Goal: Transaction & Acquisition: Share content

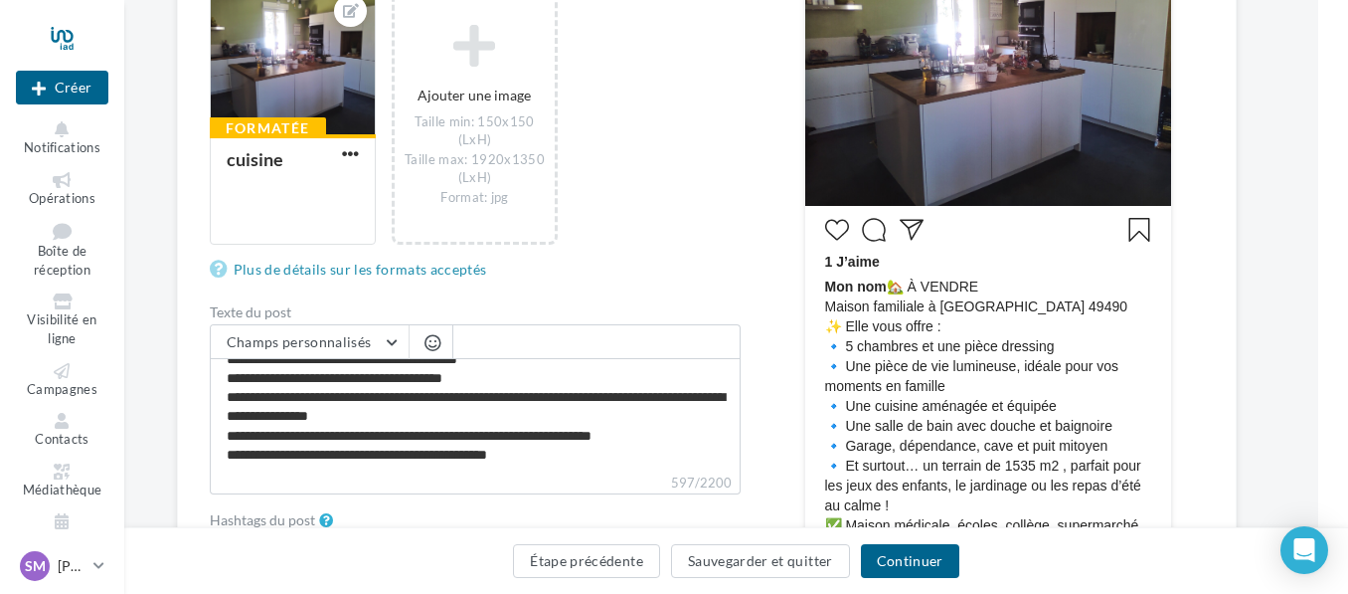
scroll to position [716, 30]
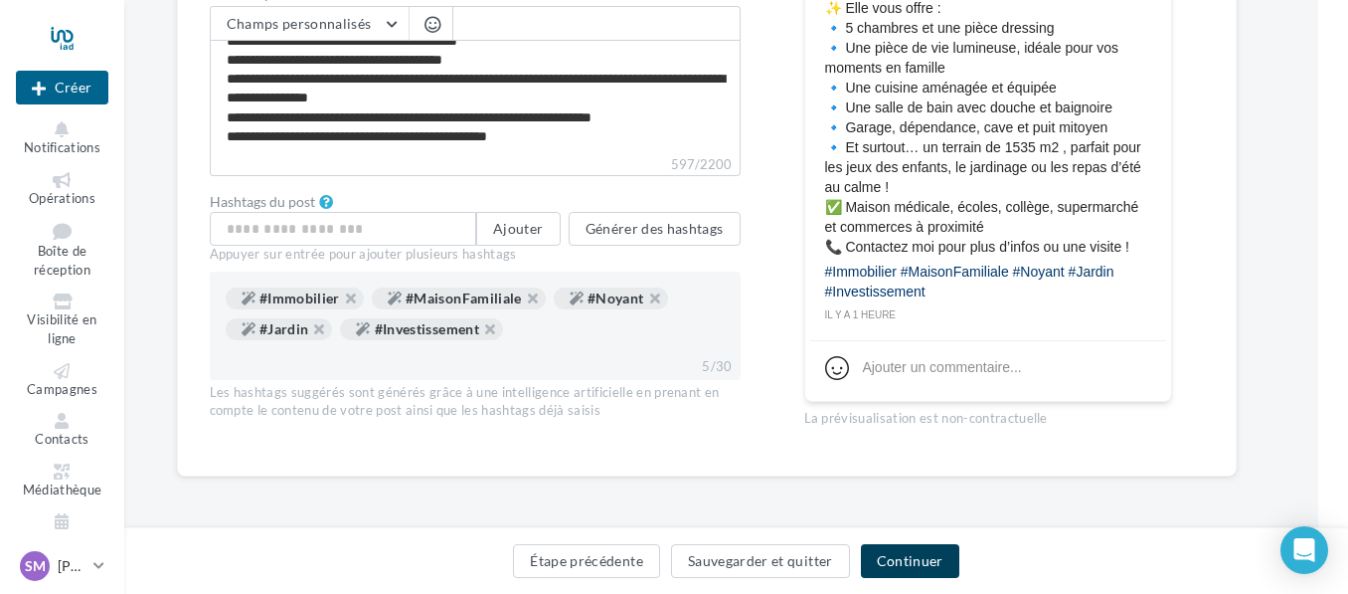
click at [922, 561] on button "Continuer" at bounding box center [910, 561] width 98 height 34
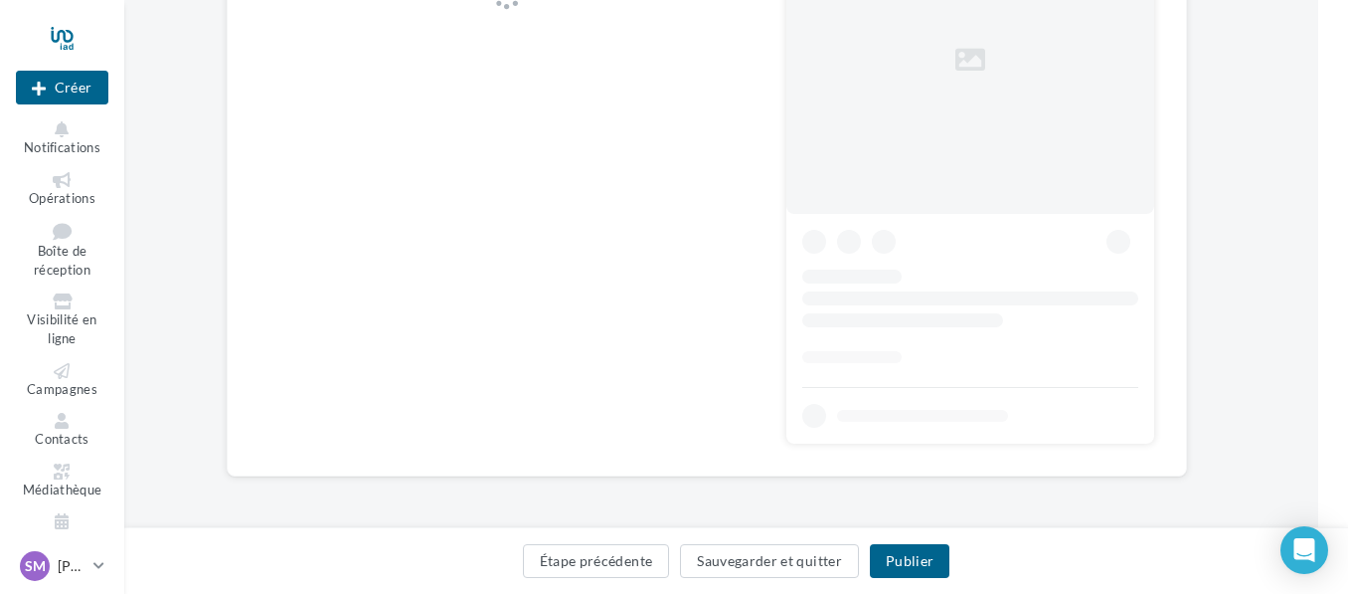
scroll to position [0, 30]
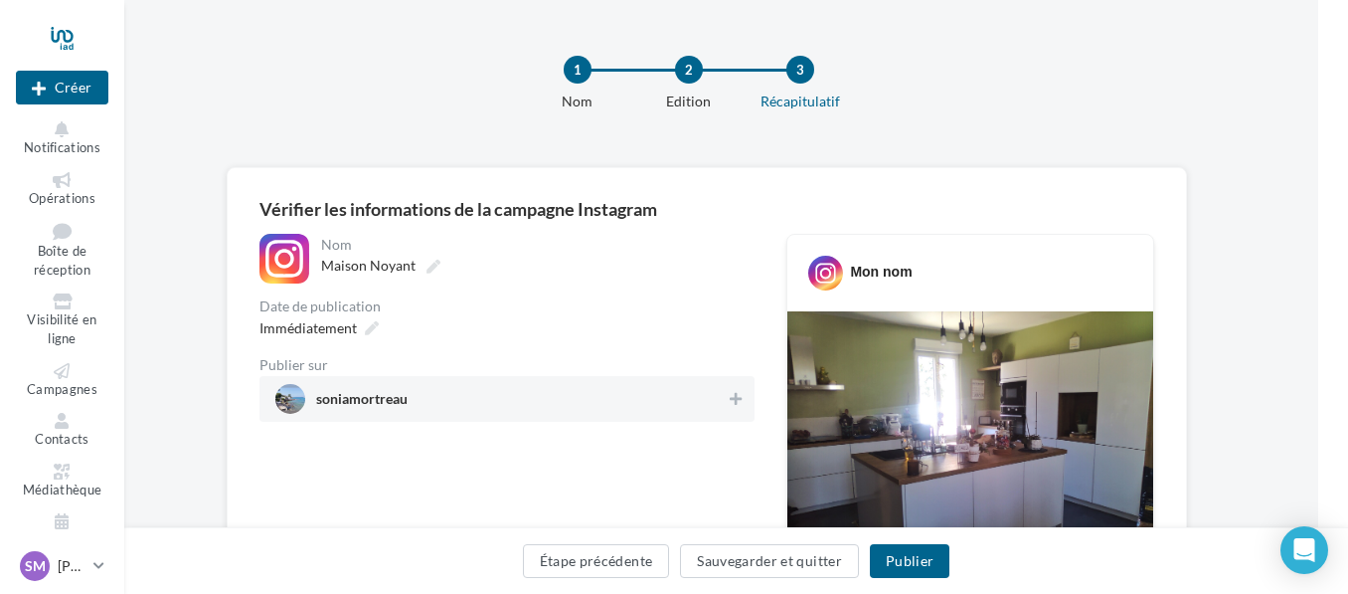
click at [721, 390] on span "soniamortreau" at bounding box center [500, 399] width 451 height 30
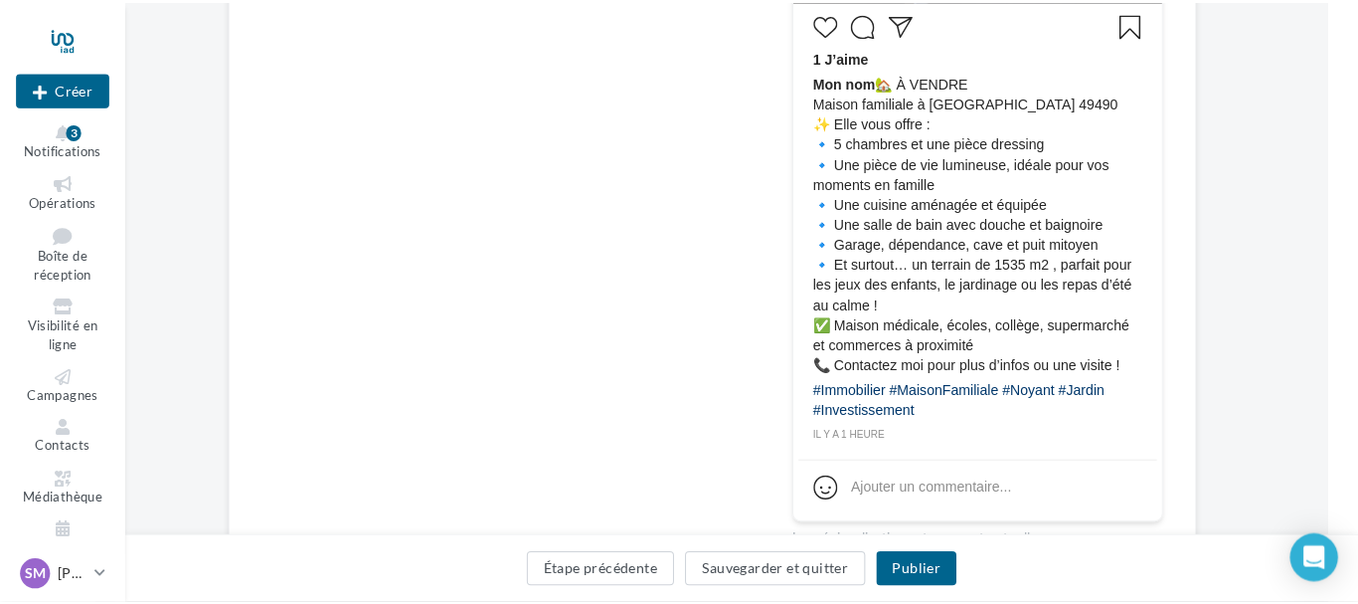
scroll to position [597, 30]
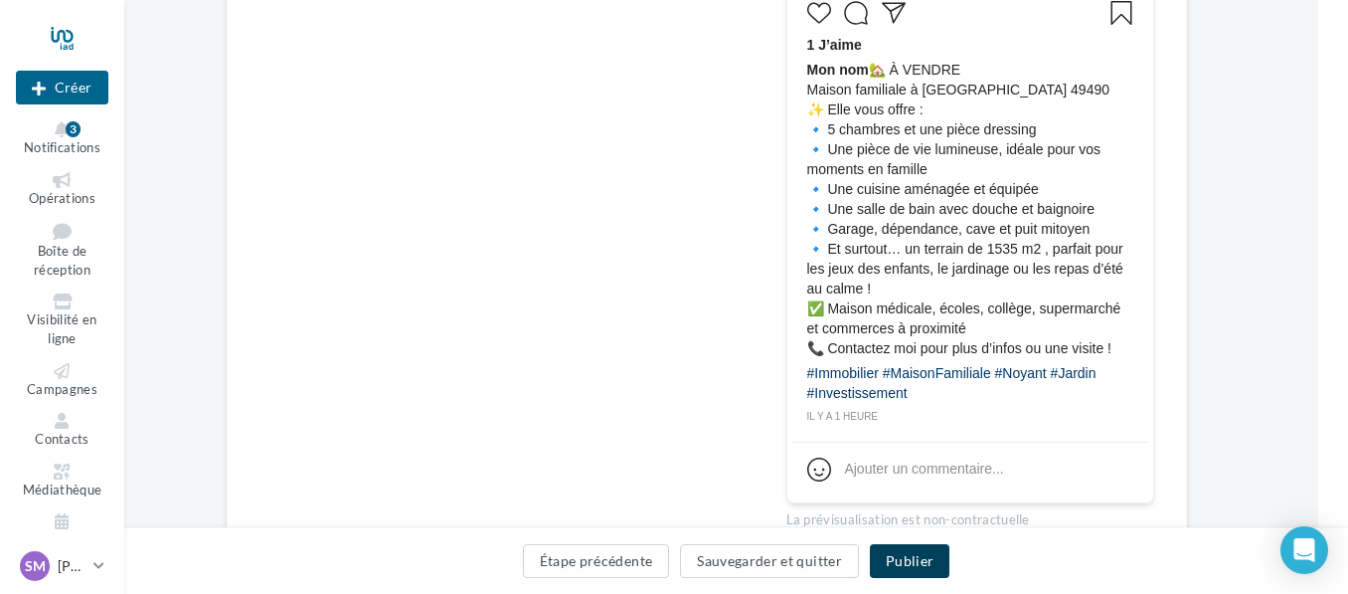
click at [916, 554] on button "Publier" at bounding box center [910, 561] width 80 height 34
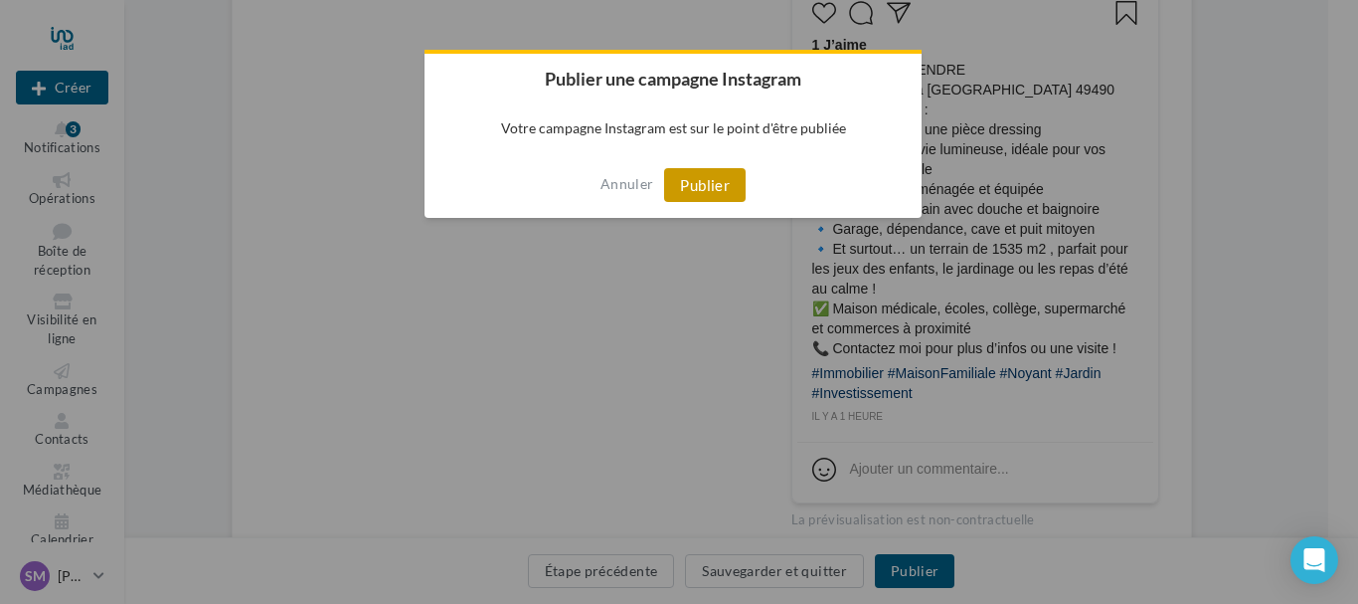
click at [738, 181] on button "Publier" at bounding box center [705, 185] width 82 height 34
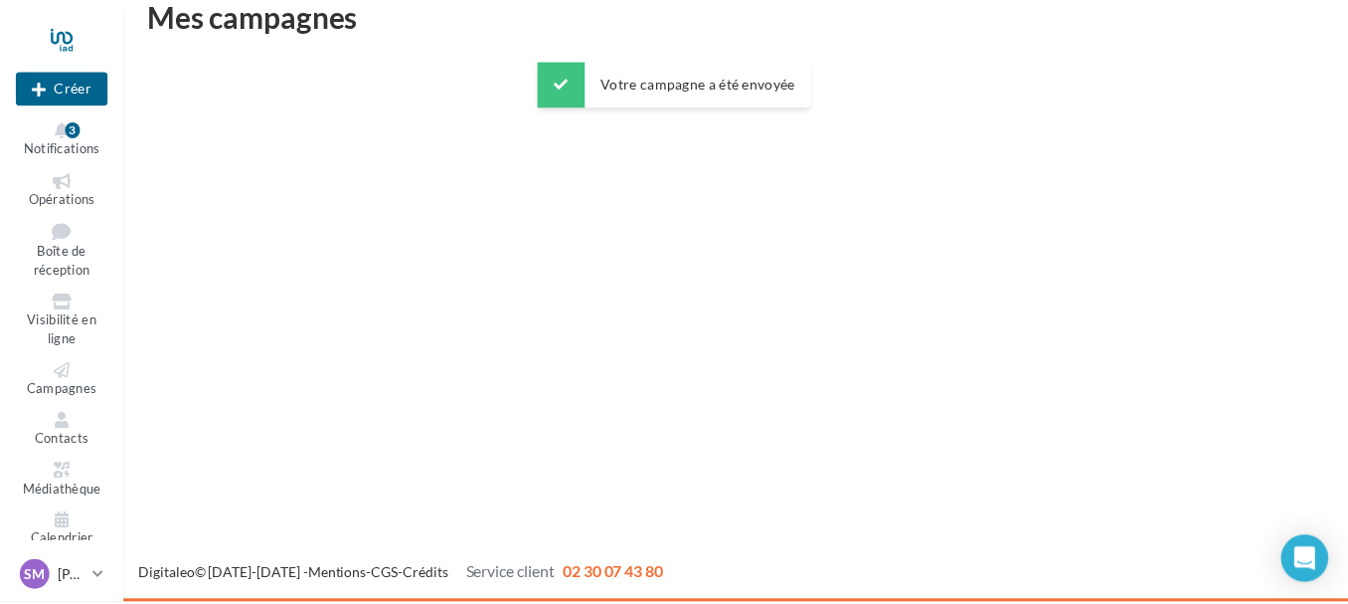
scroll to position [32, 0]
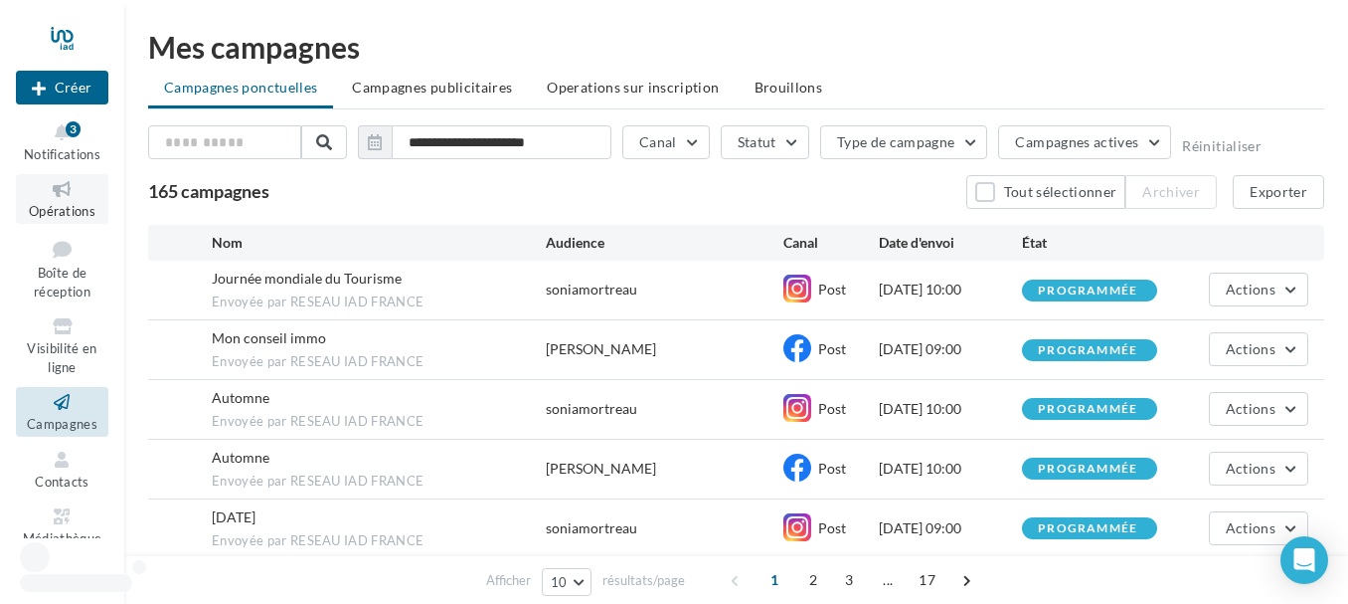
click at [49, 201] on link "Opérations" at bounding box center [62, 198] width 92 height 49
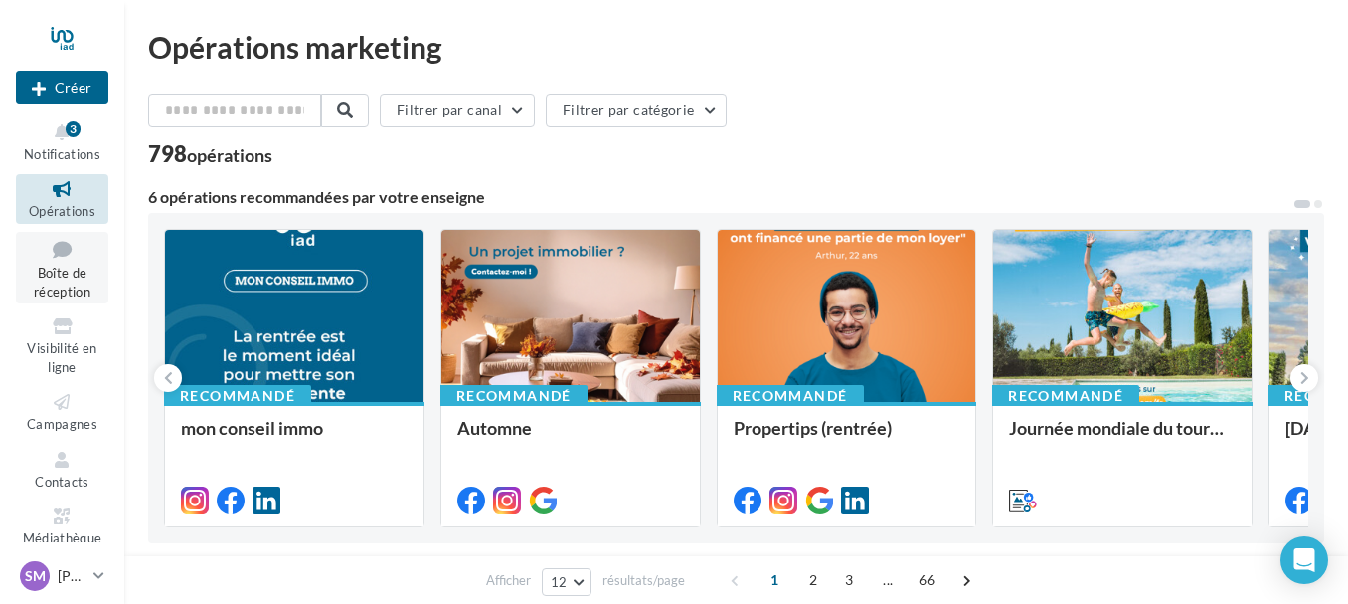
click at [78, 279] on span "Boîte de réception" at bounding box center [62, 282] width 57 height 35
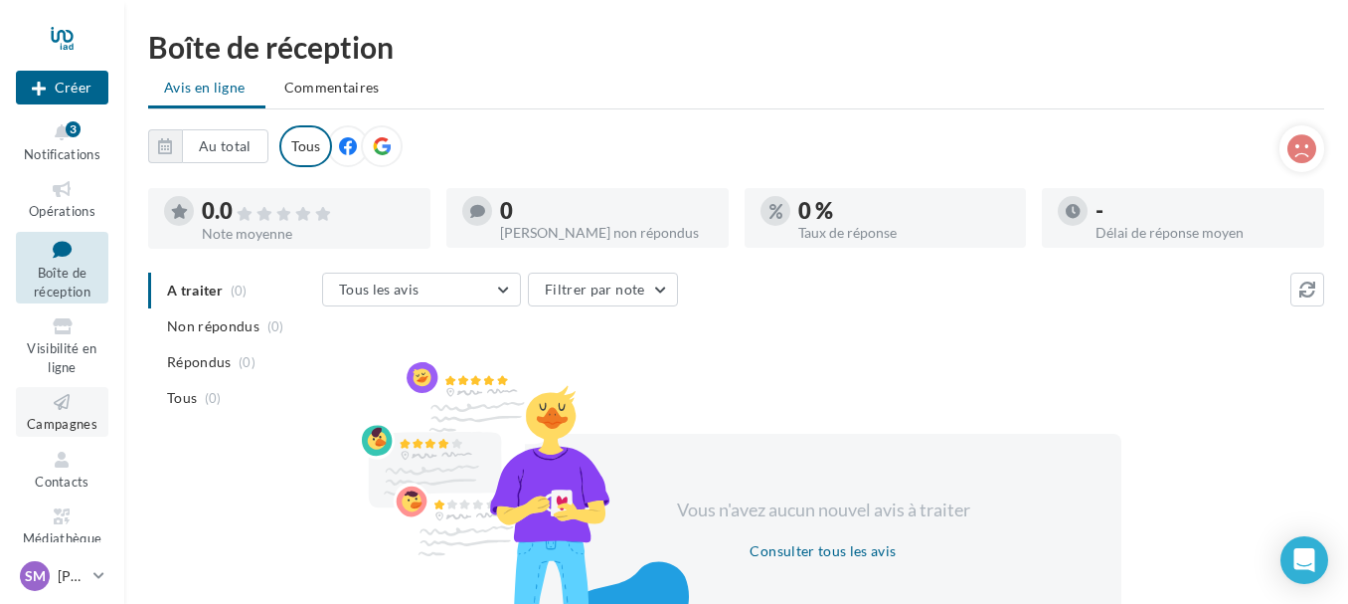
click at [59, 410] on icon at bounding box center [62, 402] width 81 height 23
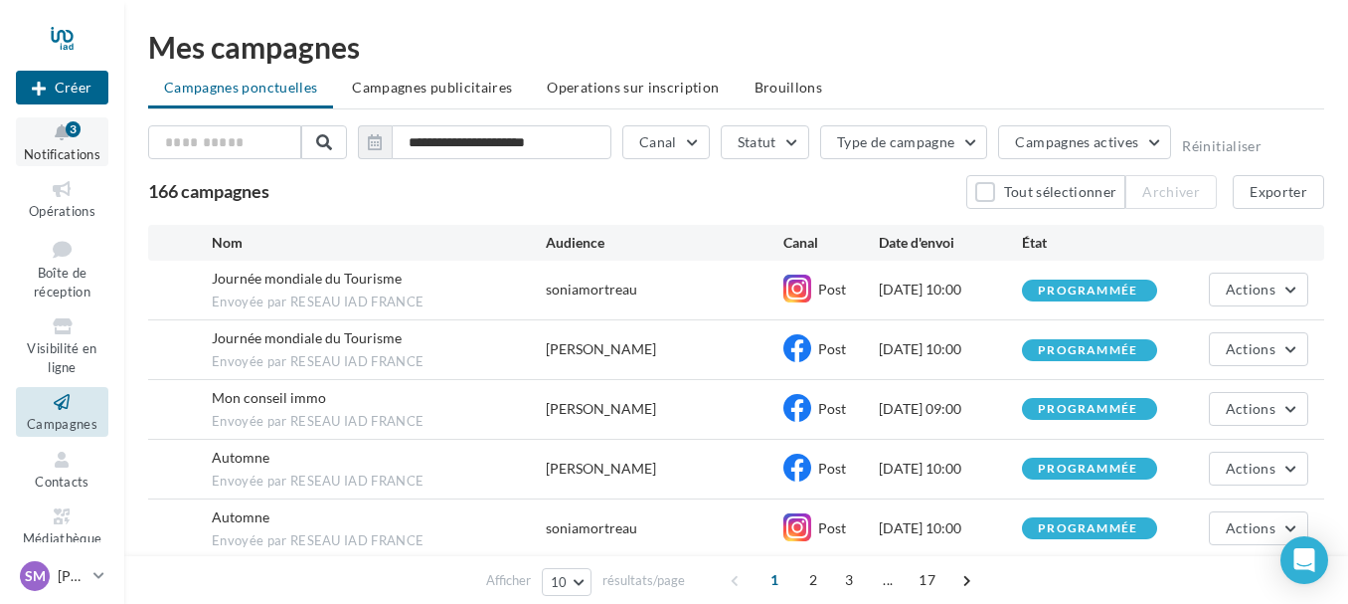
click at [62, 123] on icon at bounding box center [62, 132] width 81 height 23
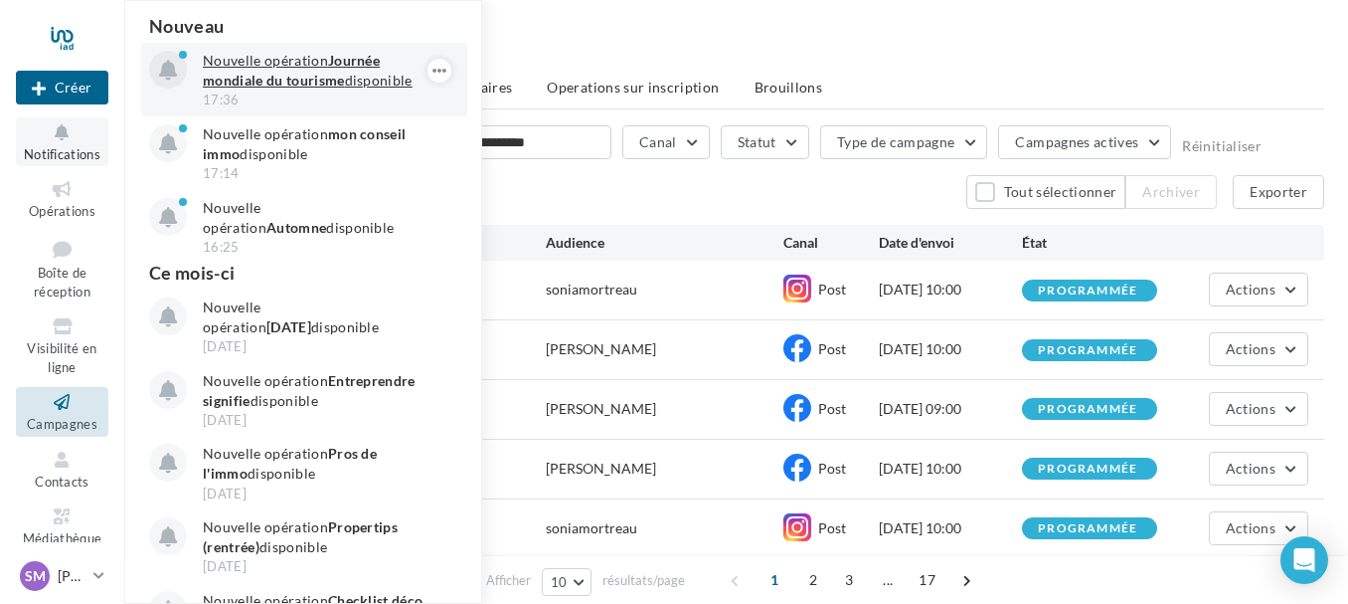
click at [336, 86] on strong "Journée mondiale du tourisme" at bounding box center [291, 70] width 177 height 37
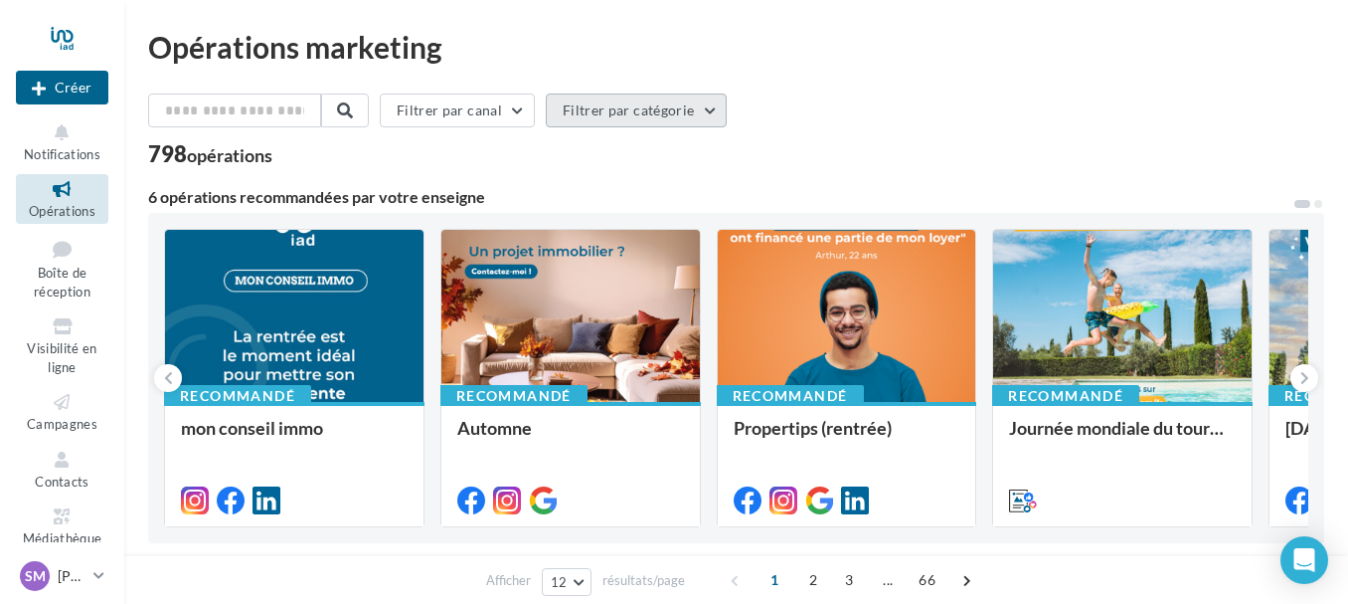
click at [715, 104] on button "Filtrer par catégorie" at bounding box center [636, 110] width 181 height 34
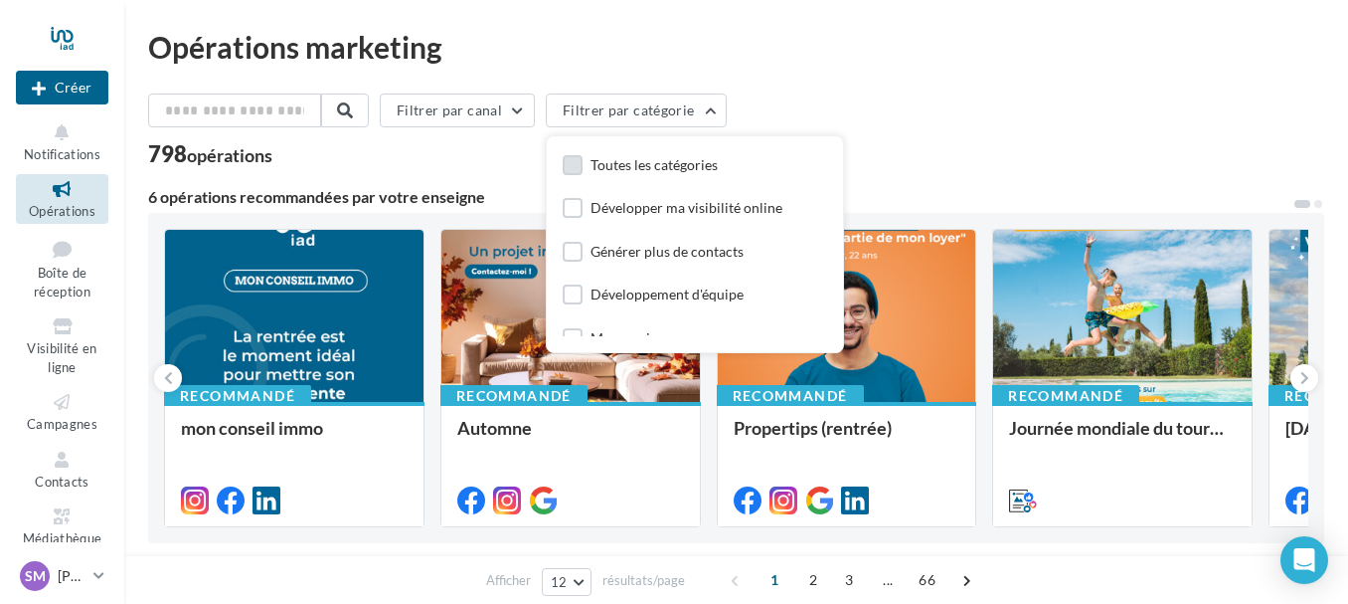
click at [712, 155] on div "Toutes les catégories" at bounding box center [654, 165] width 127 height 20
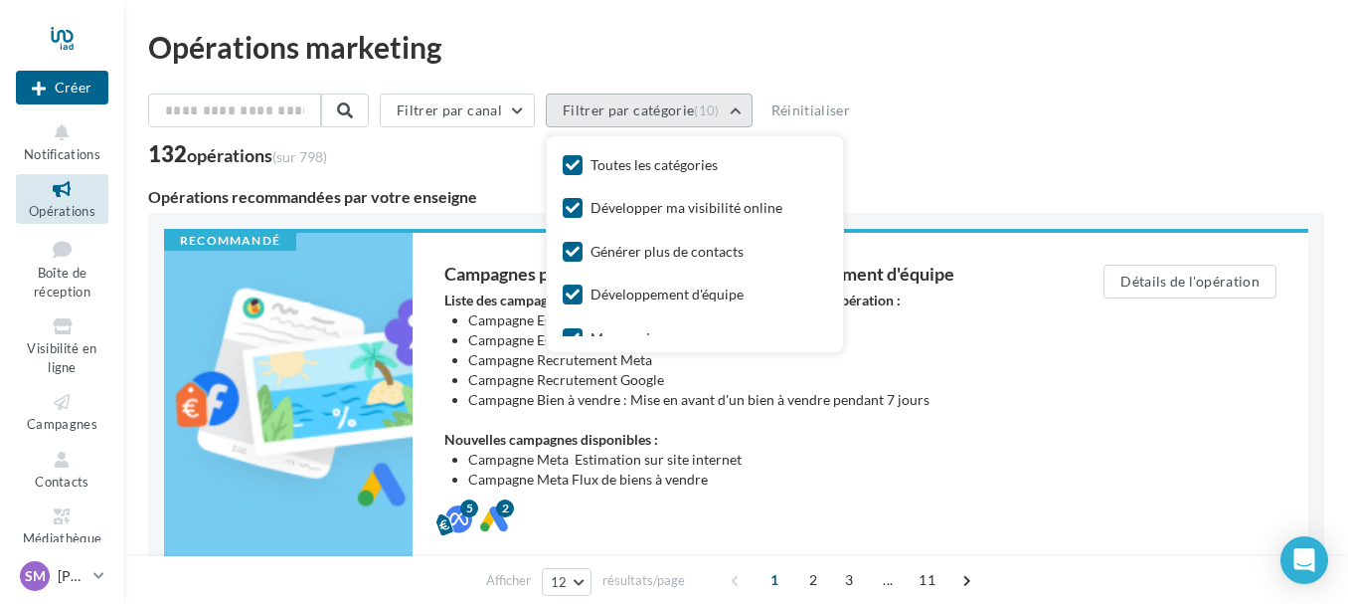
click at [730, 112] on button "Filtrer par catégorie (10)" at bounding box center [649, 110] width 207 height 34
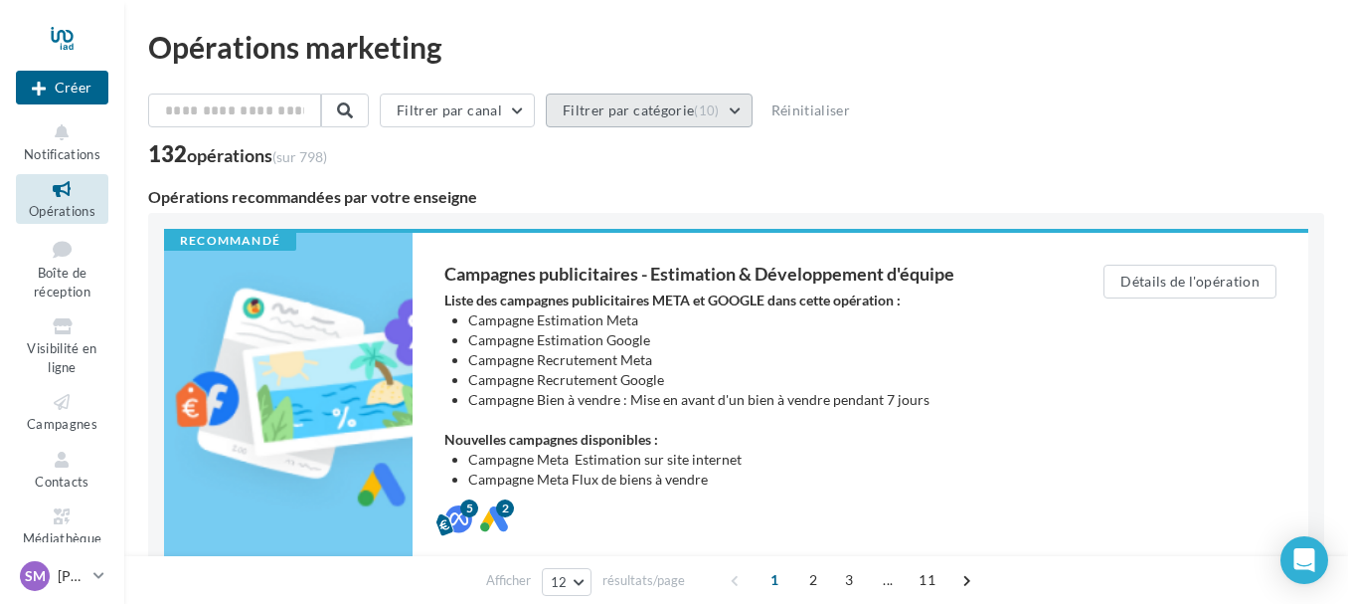
click at [734, 108] on button "Filtrer par catégorie (10)" at bounding box center [649, 110] width 207 height 34
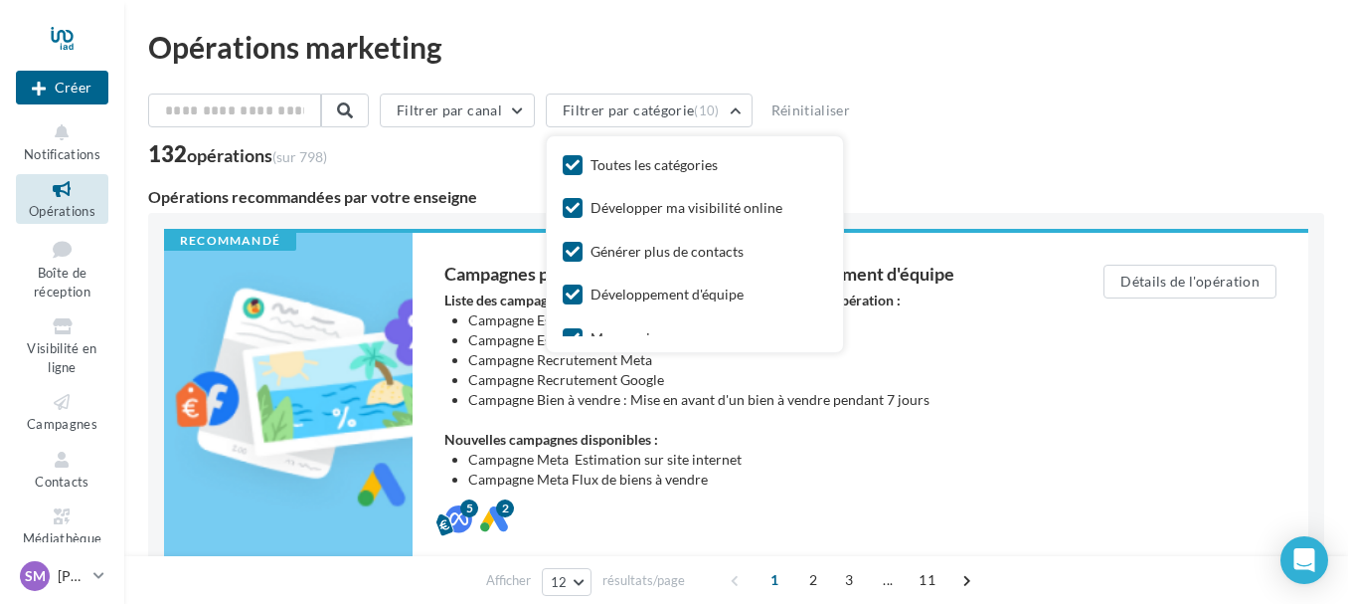
click at [580, 162] on icon at bounding box center [573, 165] width 14 height 14
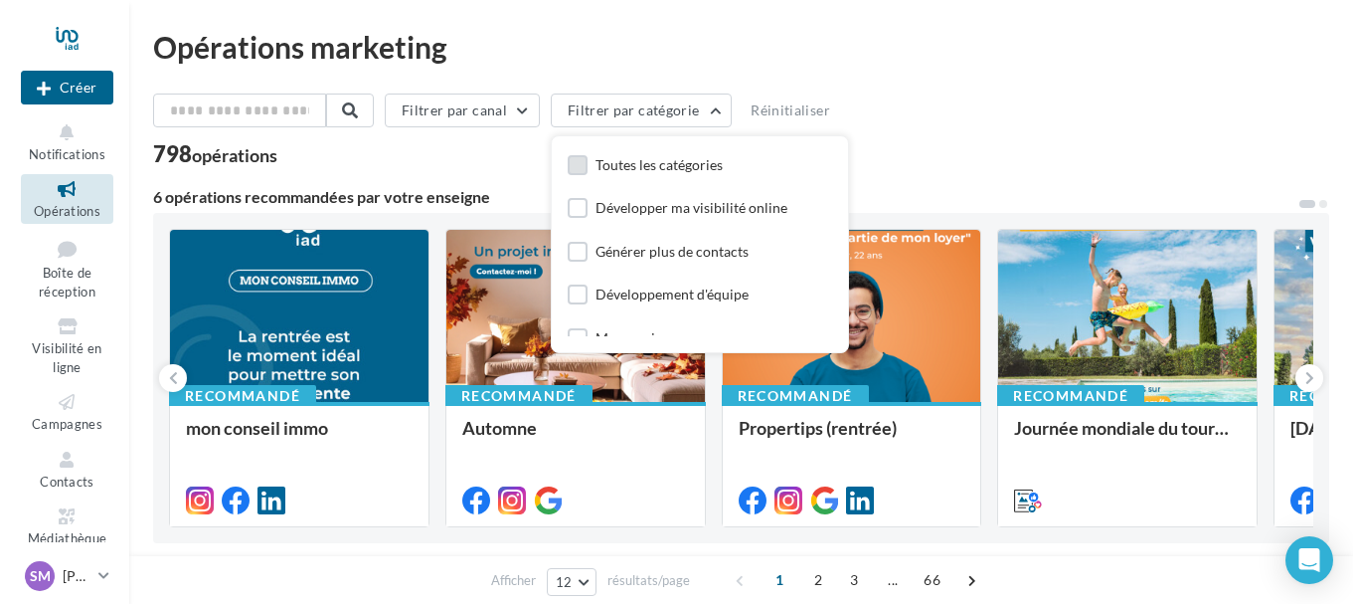
scroll to position [99, 0]
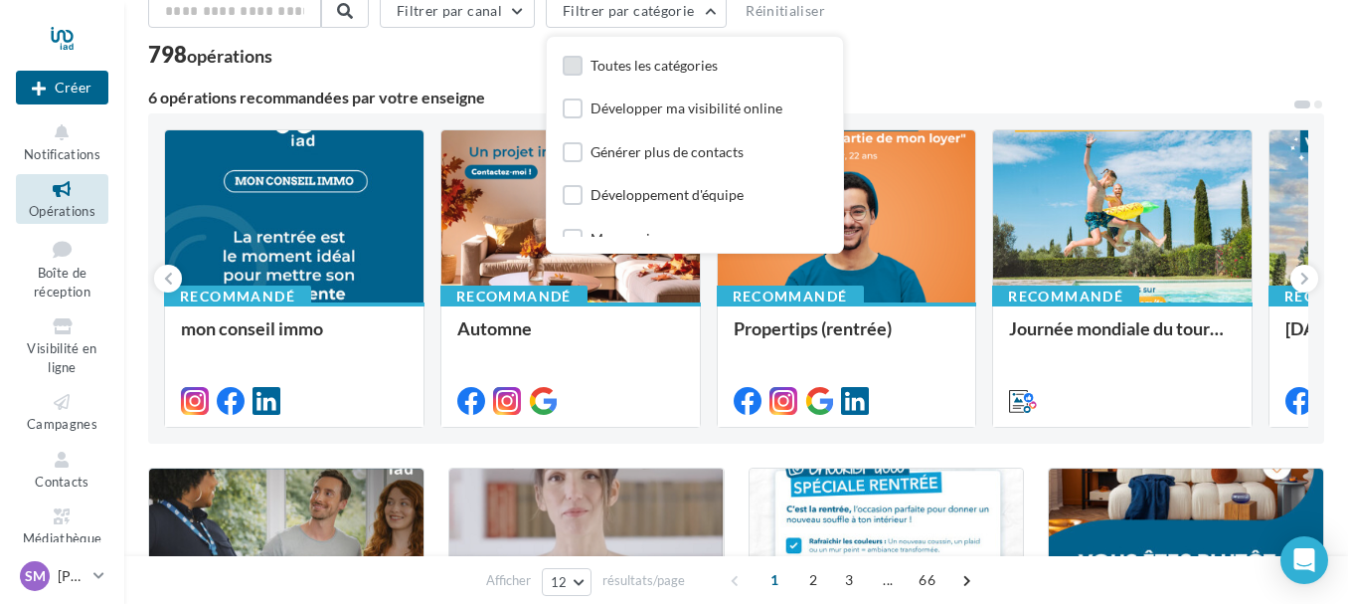
click at [970, 107] on div "6 opérations recommandées par votre enseigne" at bounding box center [720, 102] width 1145 height 24
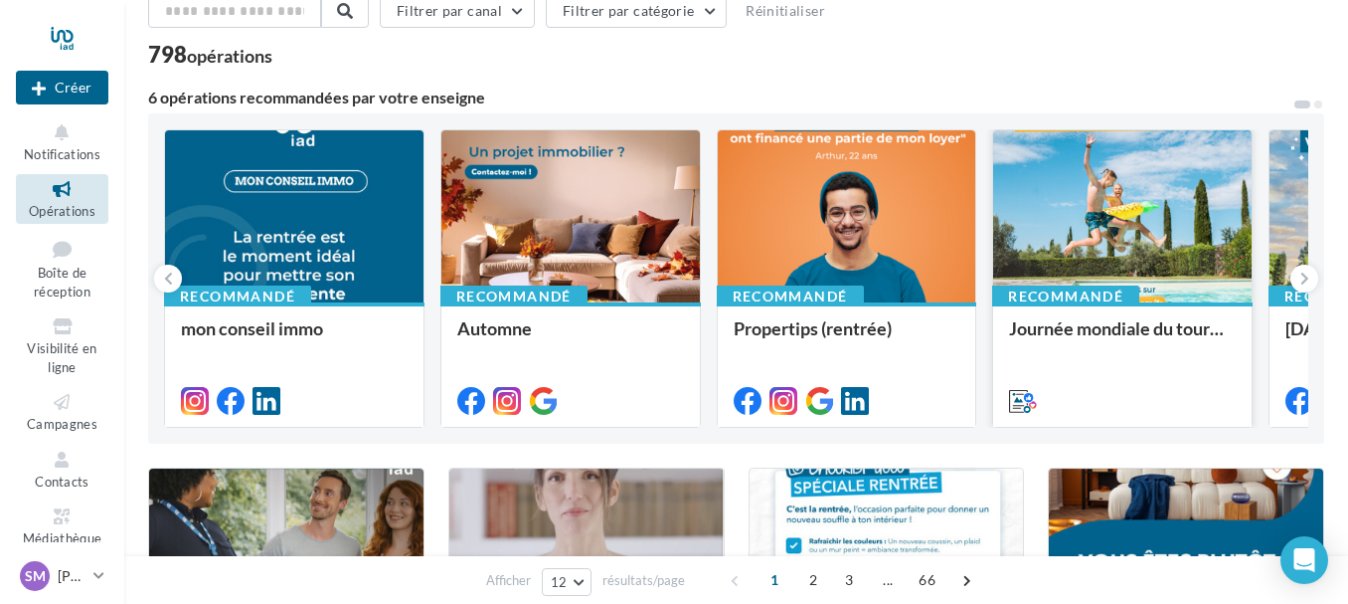
click at [1104, 228] on div at bounding box center [1122, 217] width 259 height 174
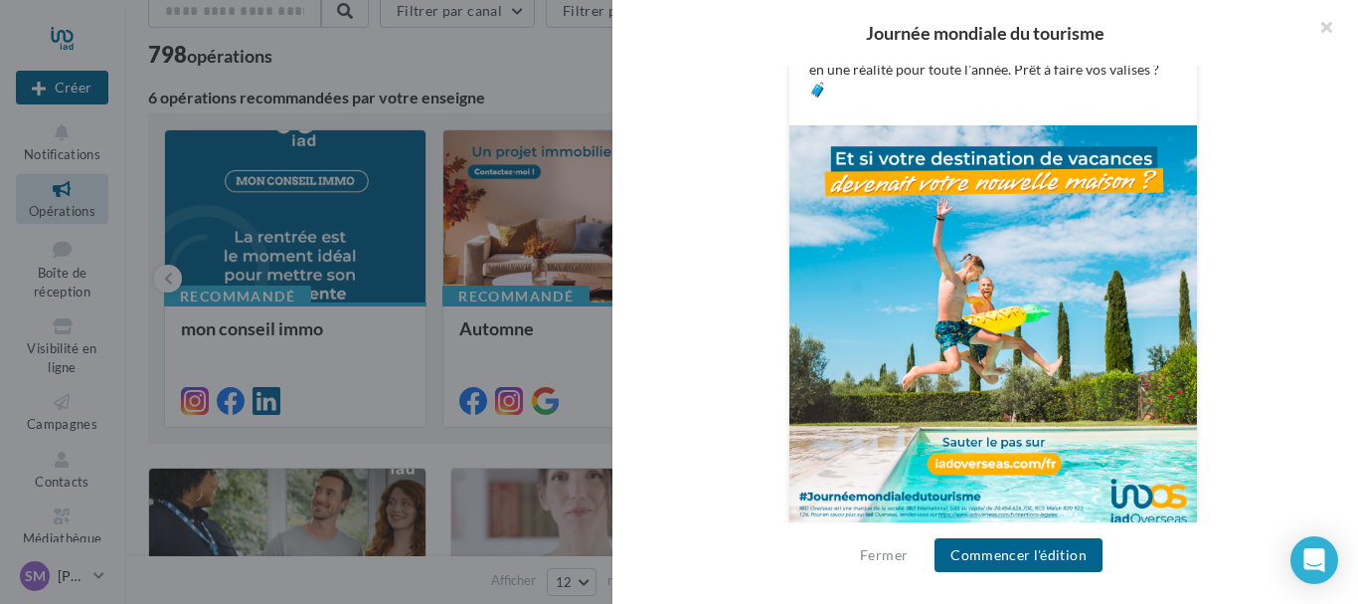
scroll to position [38, 0]
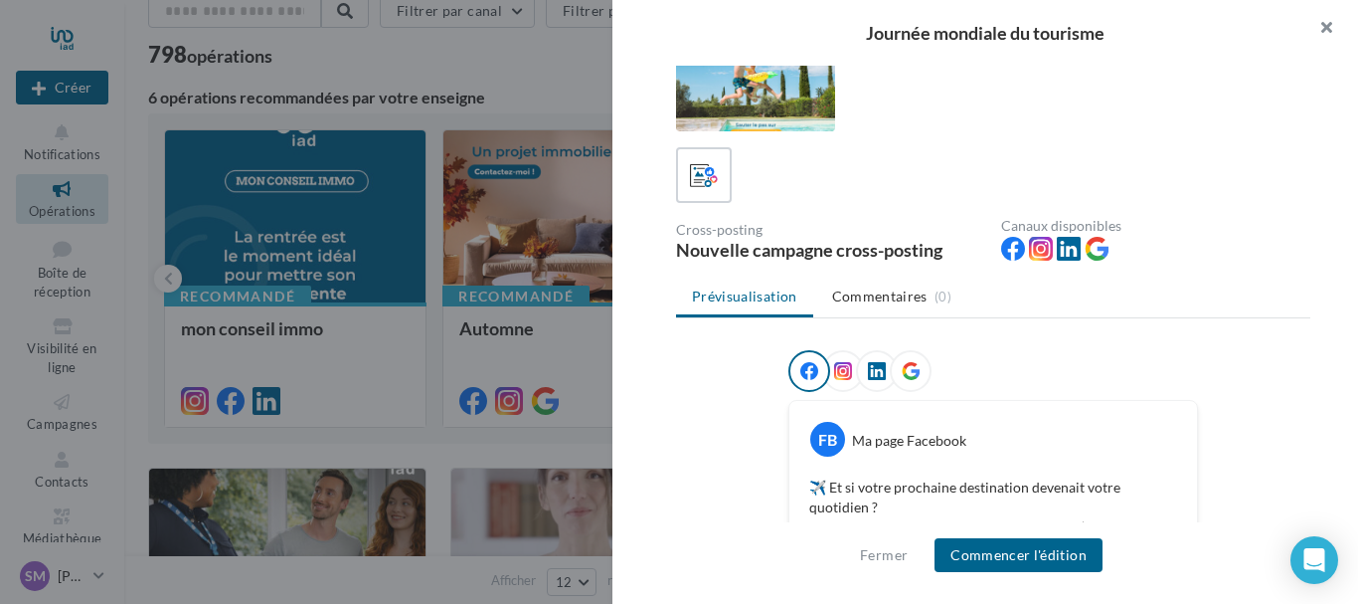
click at [1331, 23] on button "button" at bounding box center [1319, 30] width 80 height 60
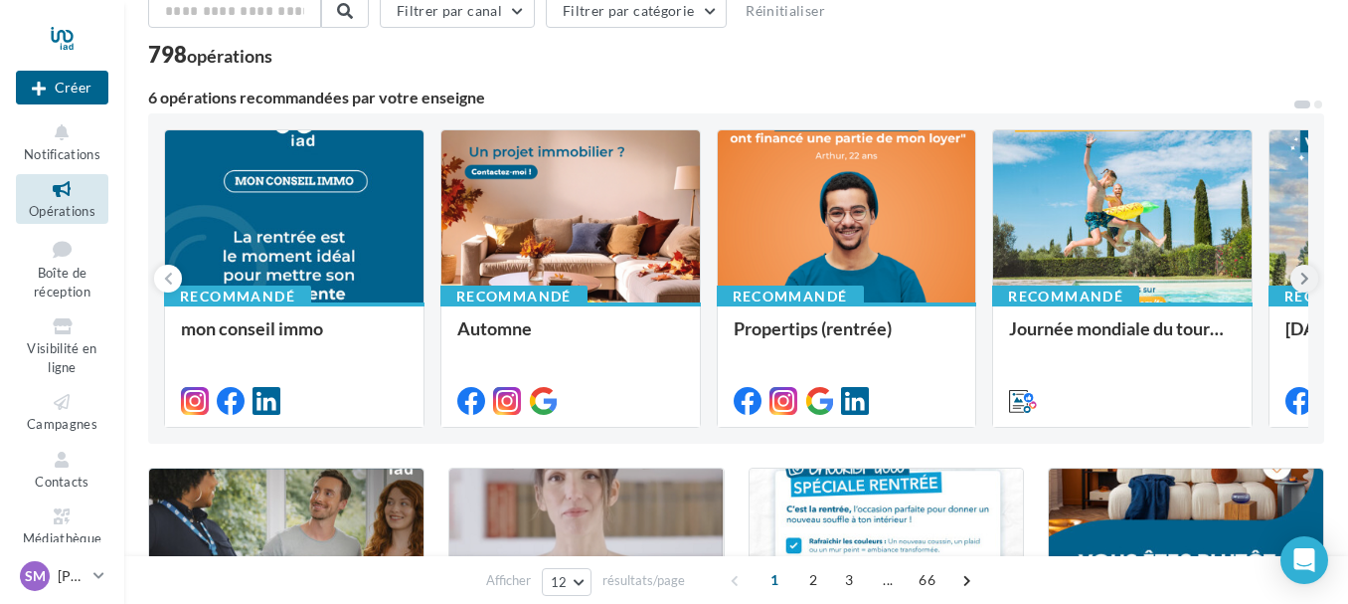
click at [1307, 276] on icon at bounding box center [1305, 279] width 9 height 20
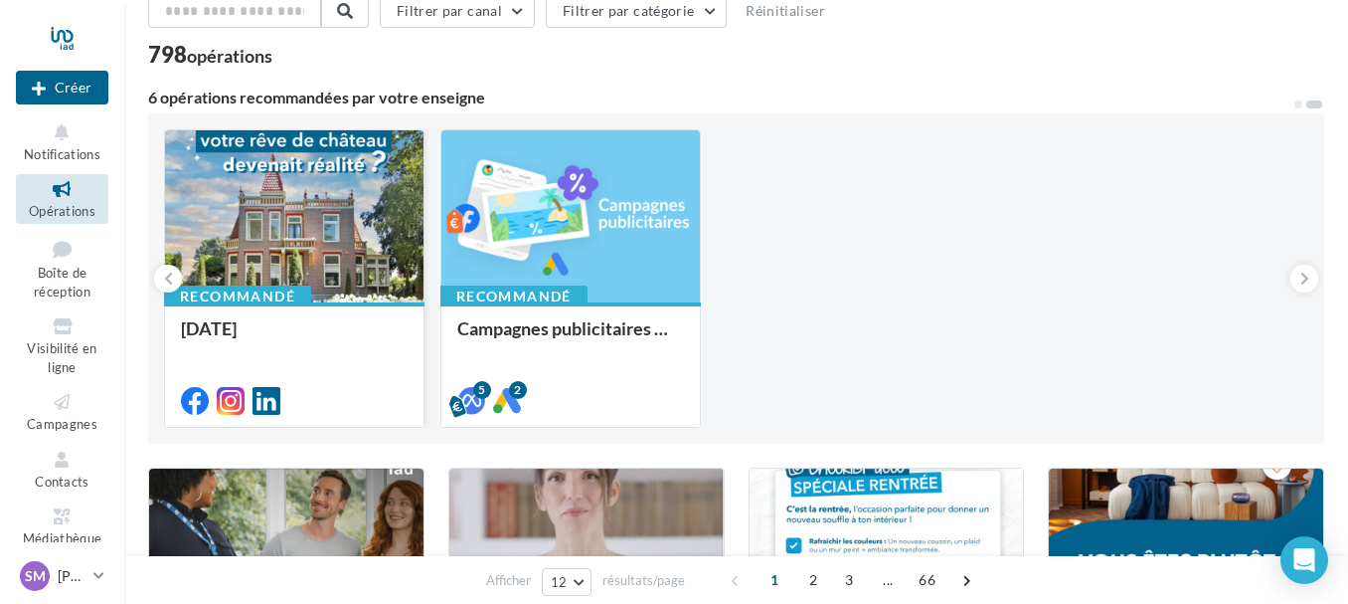
click at [339, 243] on div at bounding box center [294, 217] width 259 height 174
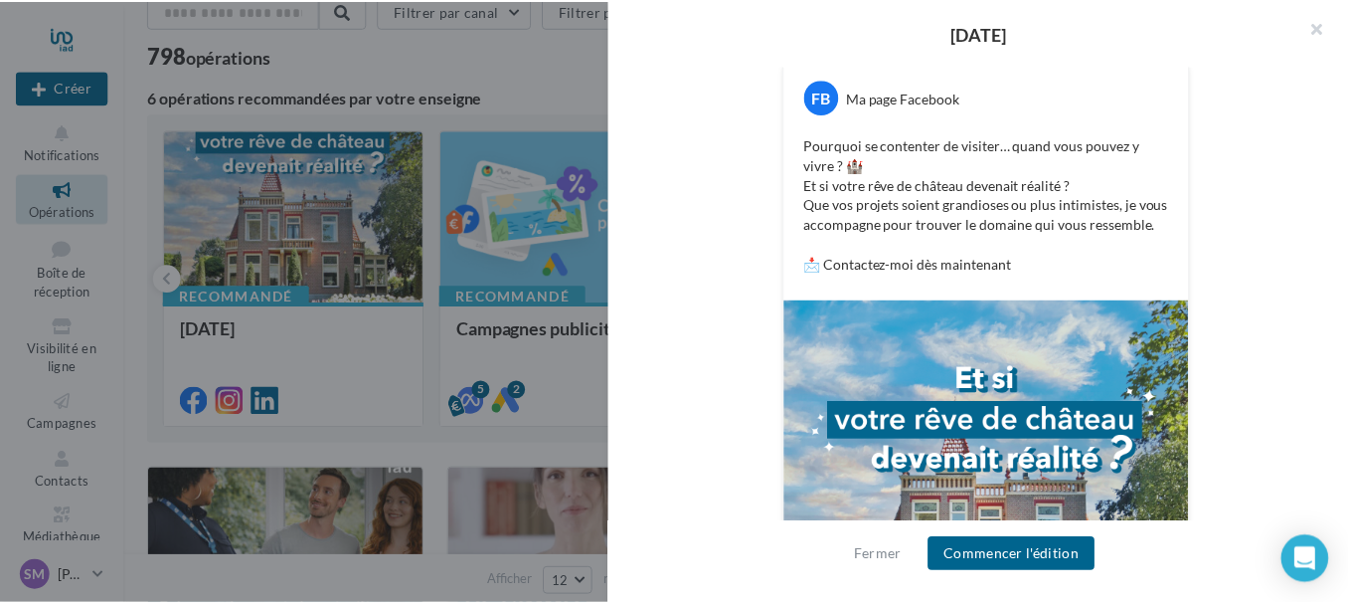
scroll to position [354, 0]
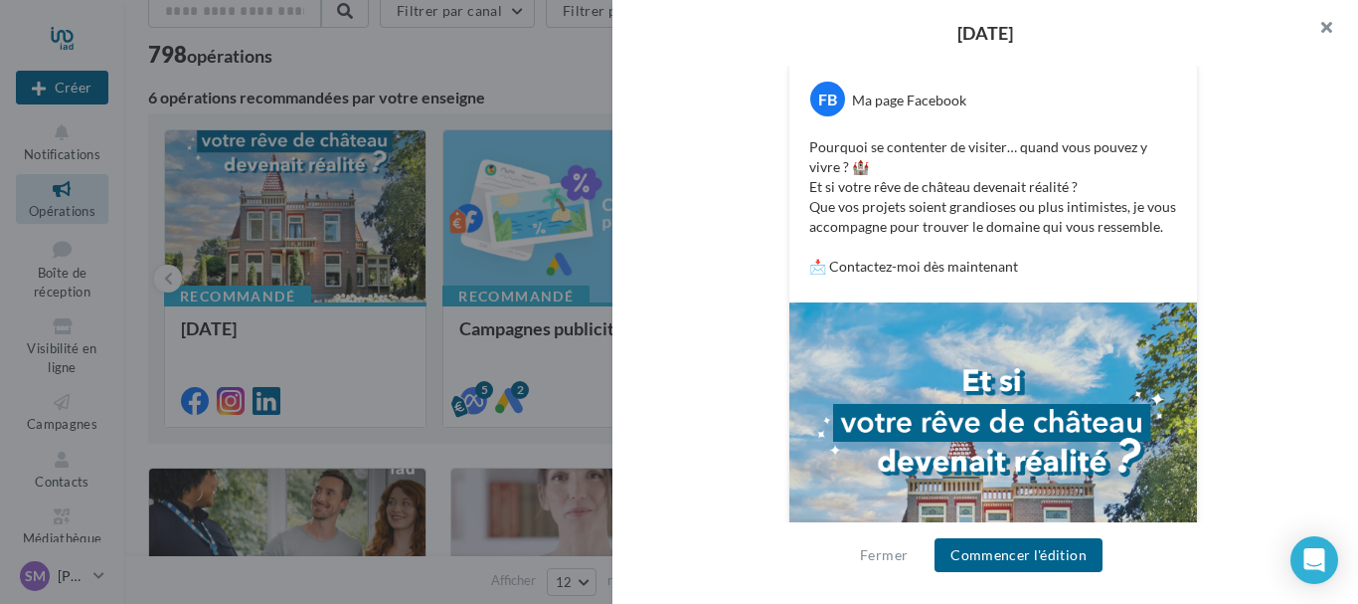
click at [1332, 26] on button "button" at bounding box center [1319, 30] width 80 height 60
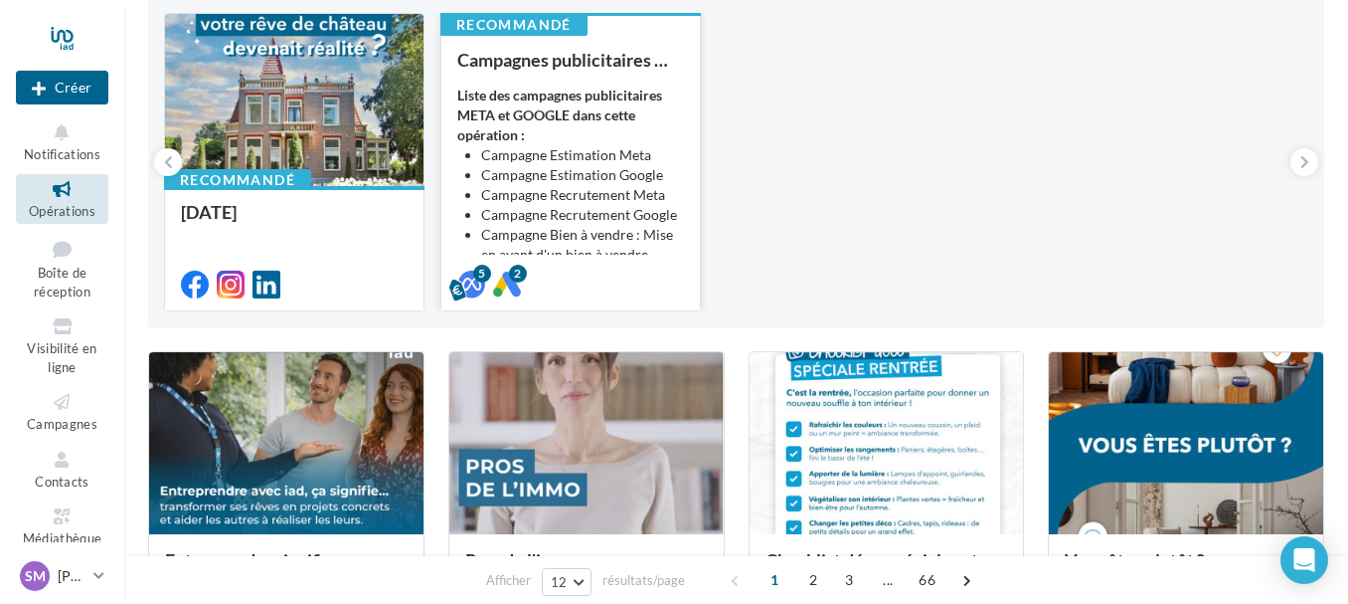
scroll to position [0, 0]
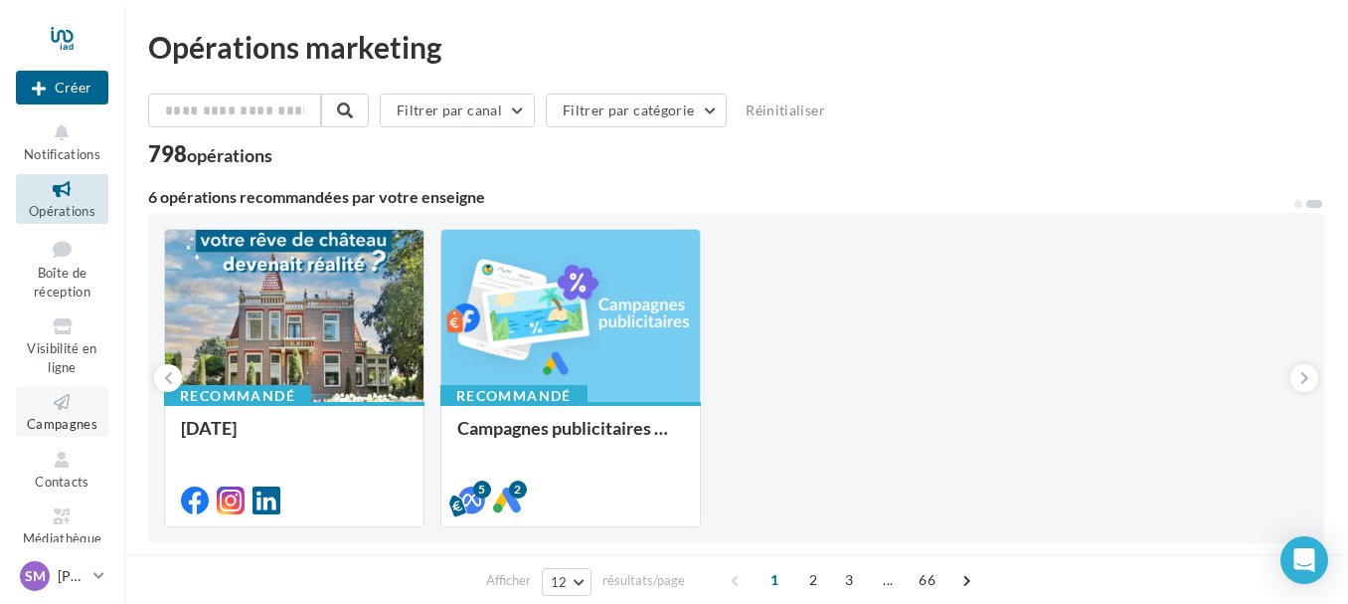
click at [67, 402] on icon at bounding box center [62, 402] width 81 height 23
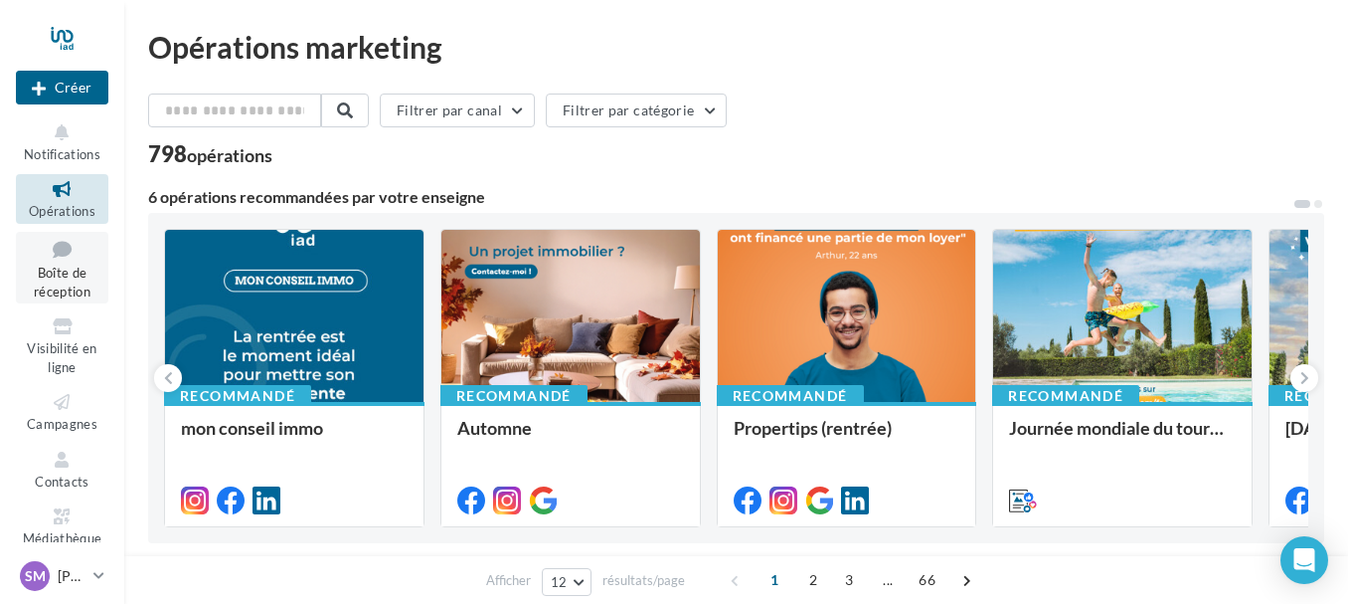
click at [66, 261] on icon at bounding box center [62, 249] width 81 height 27
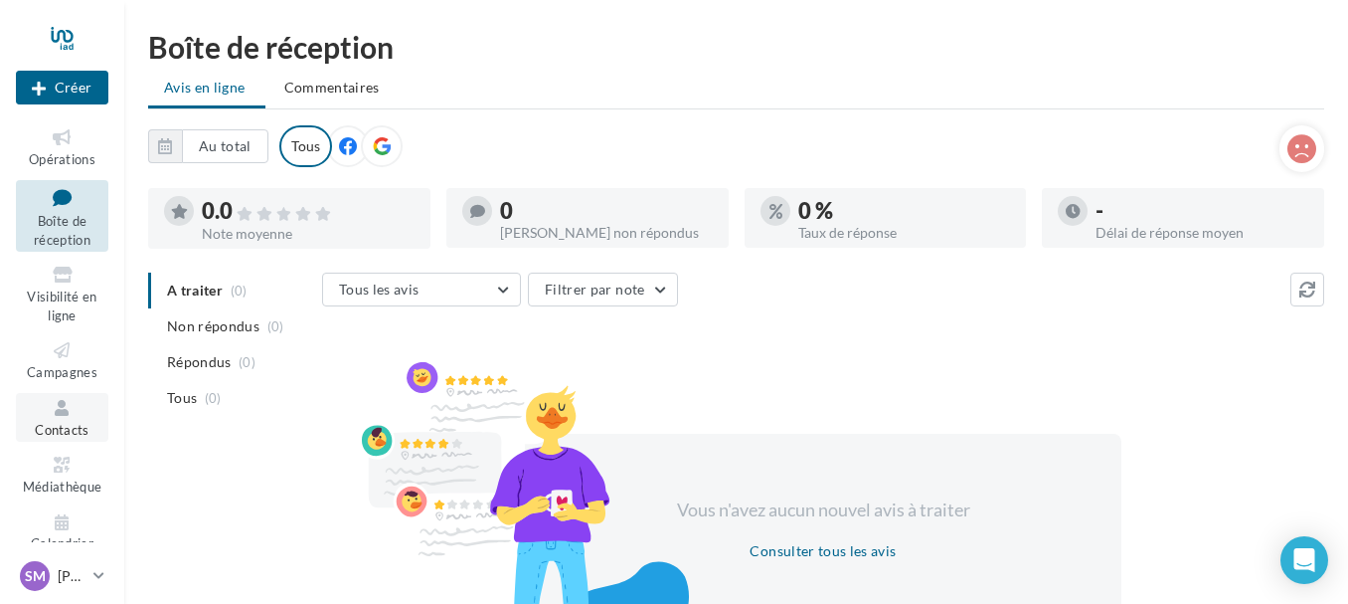
scroll to position [74, 0]
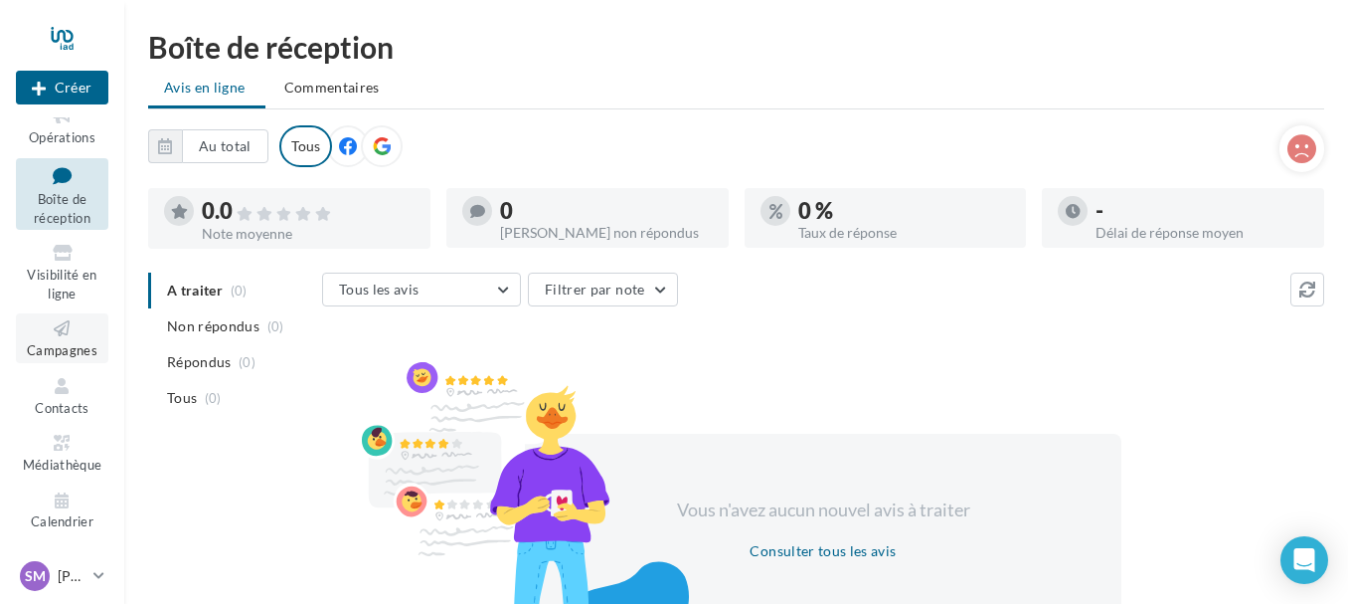
click at [67, 321] on icon at bounding box center [62, 328] width 81 height 23
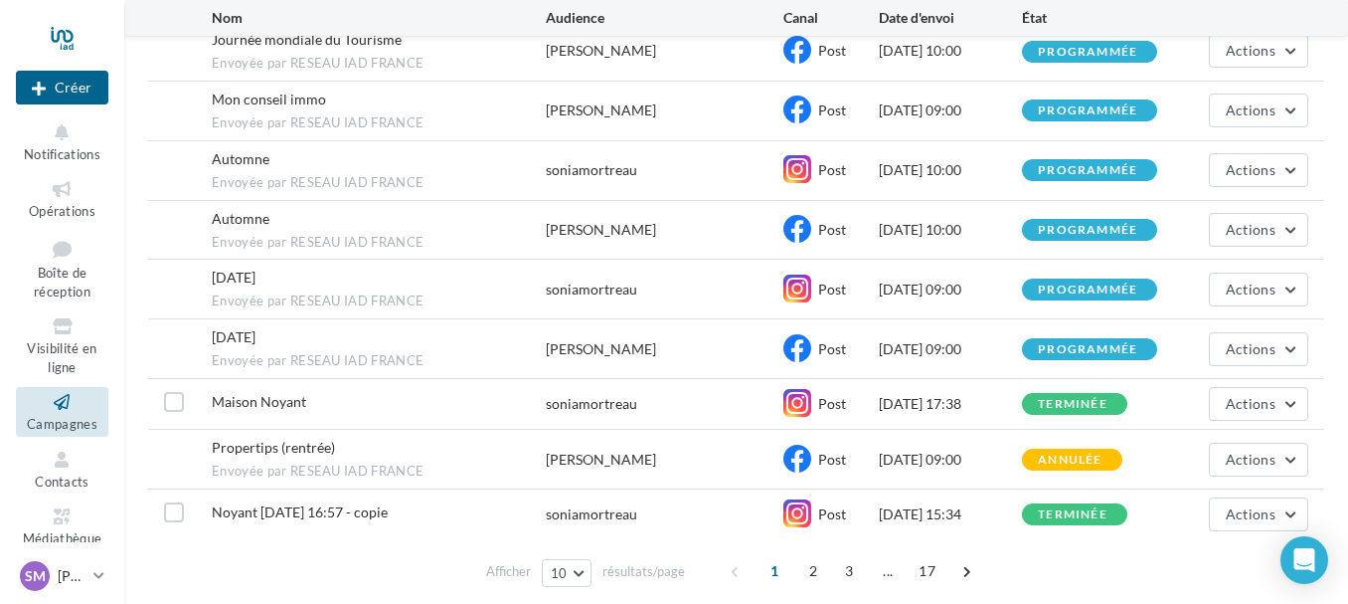
scroll to position [375, 0]
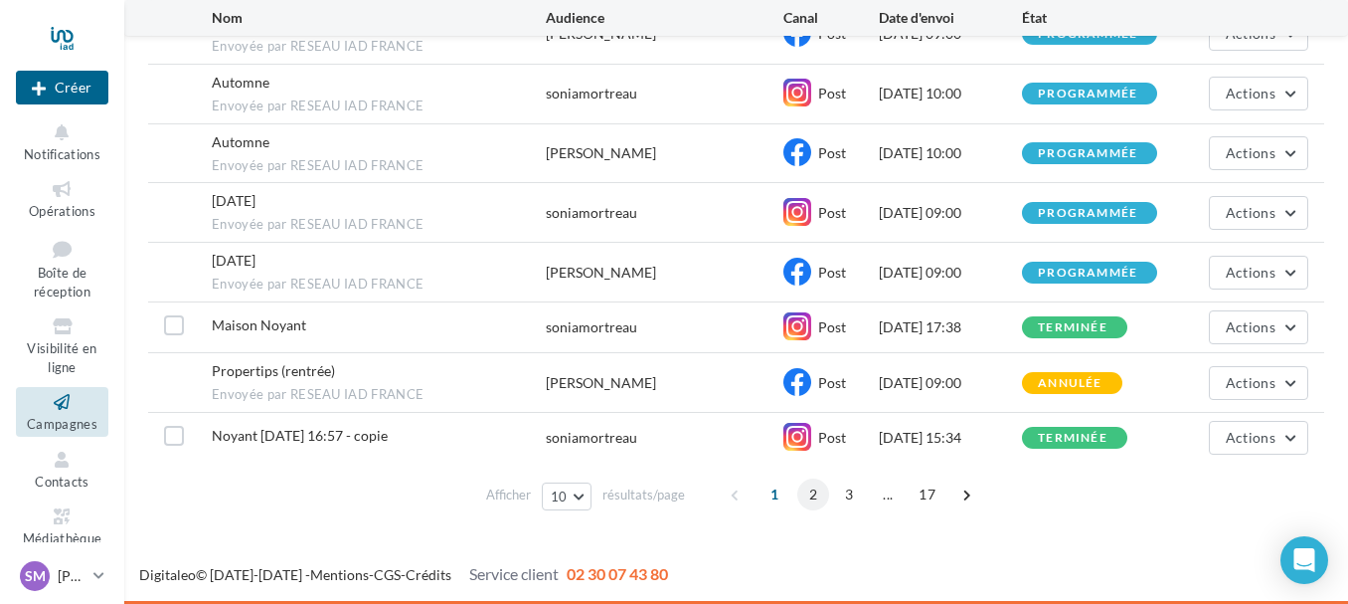
click at [817, 496] on span "2" at bounding box center [814, 494] width 32 height 32
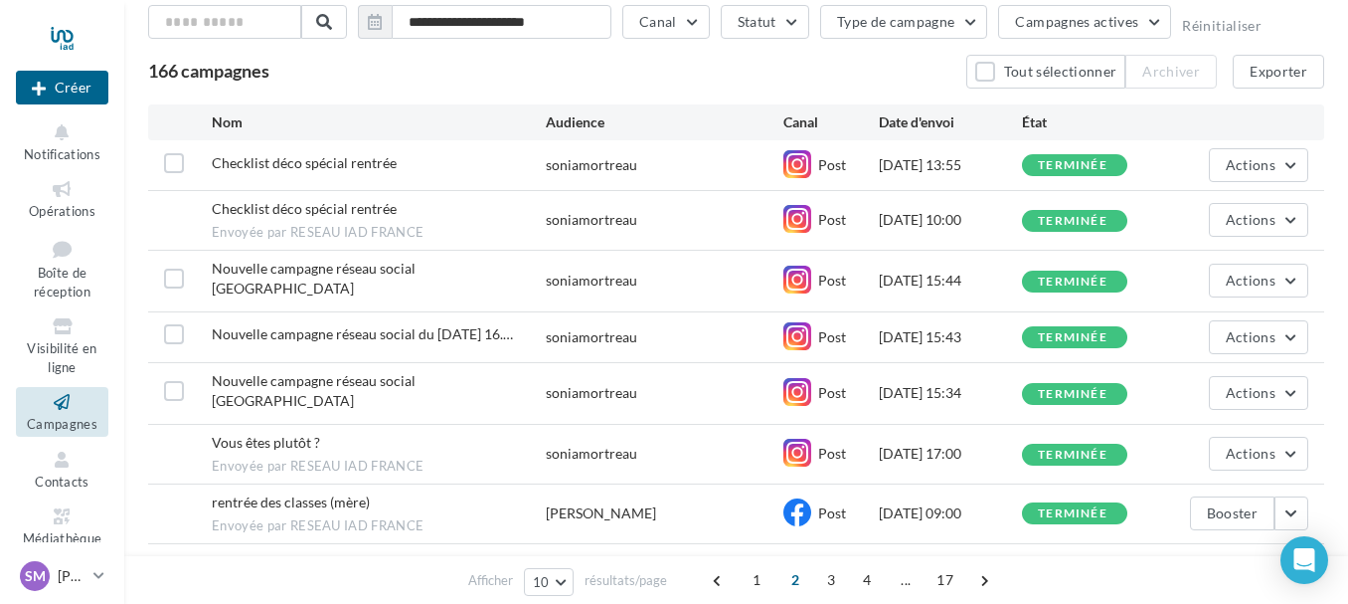
scroll to position [298, 0]
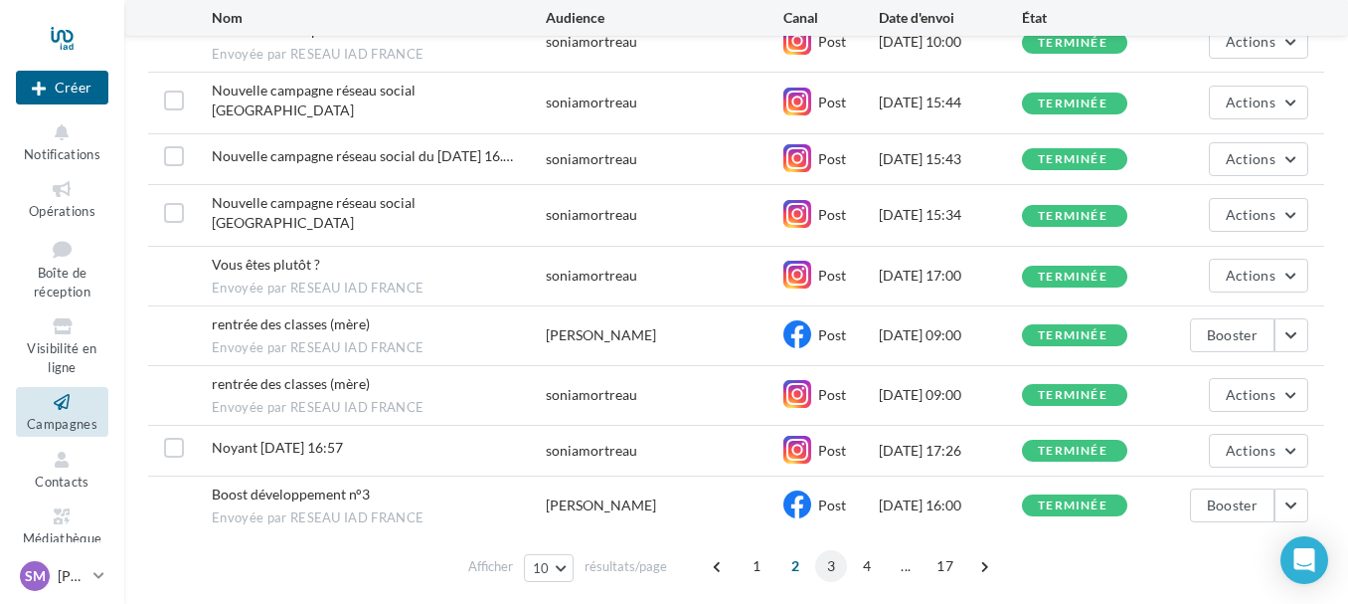
click at [830, 550] on span "3" at bounding box center [831, 566] width 32 height 32
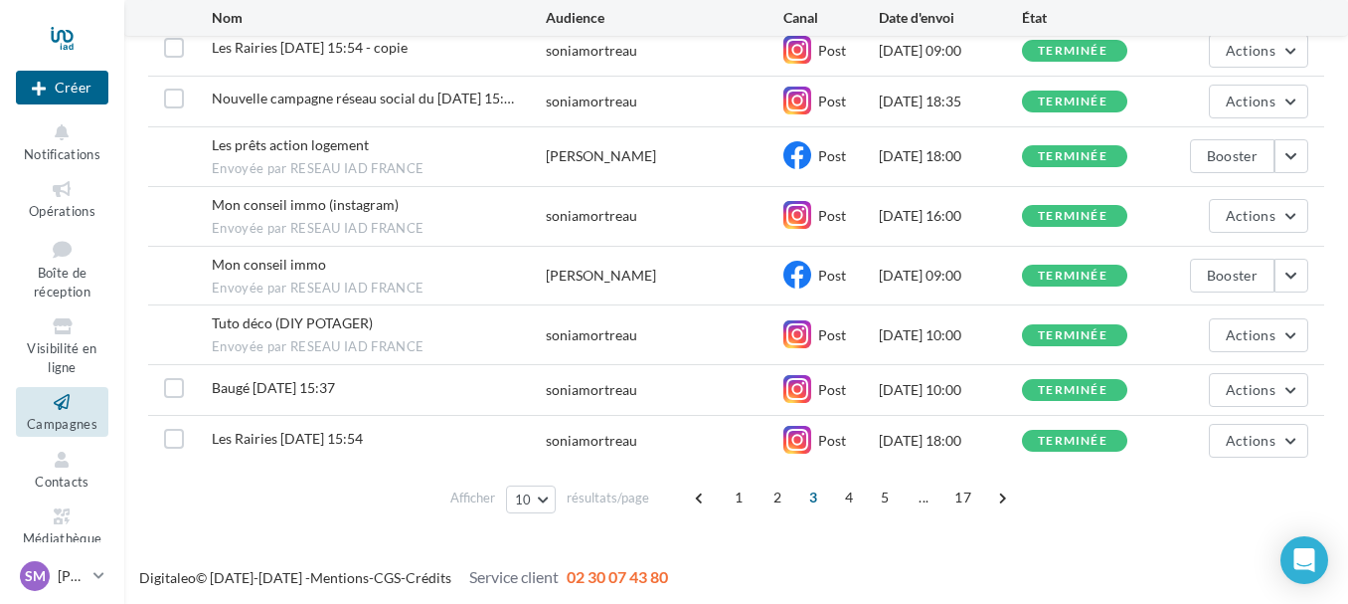
scroll to position [357, 0]
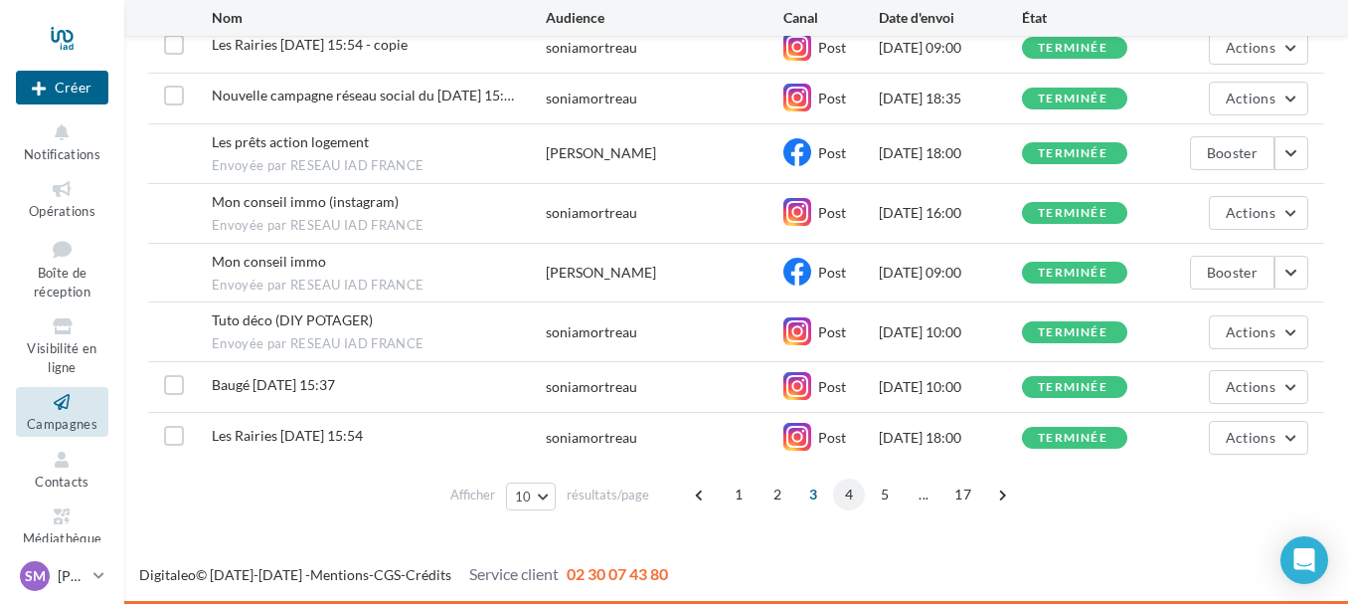
click at [849, 494] on span "4" at bounding box center [849, 494] width 32 height 32
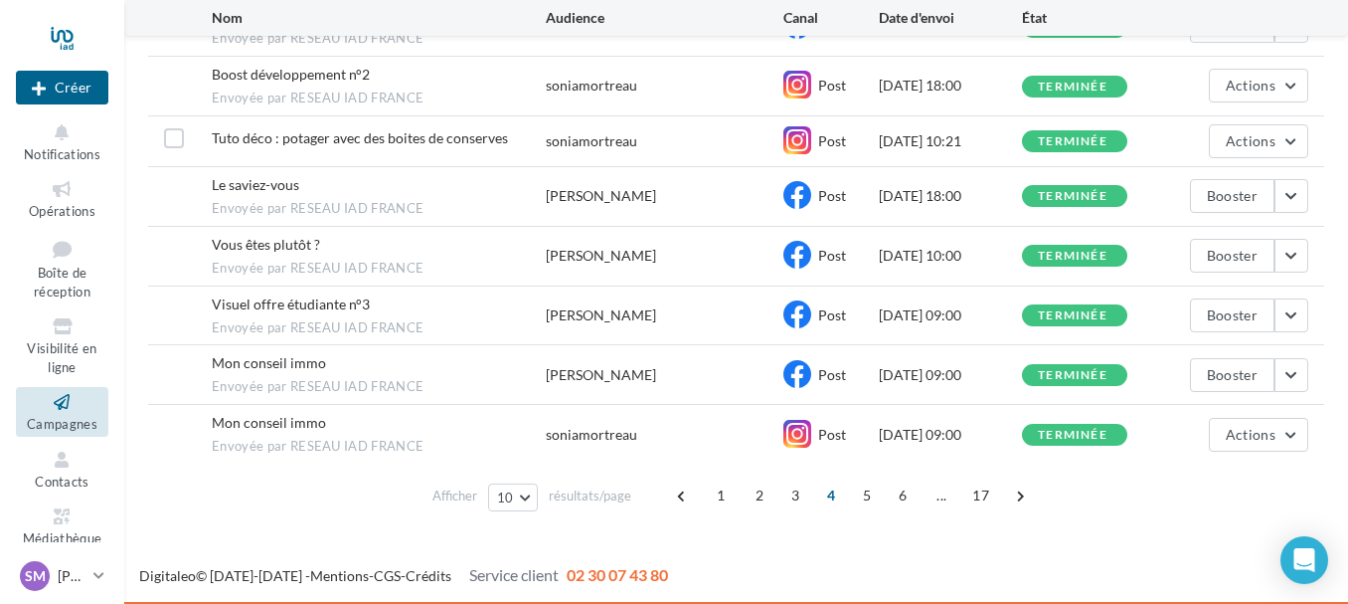
scroll to position [366, 0]
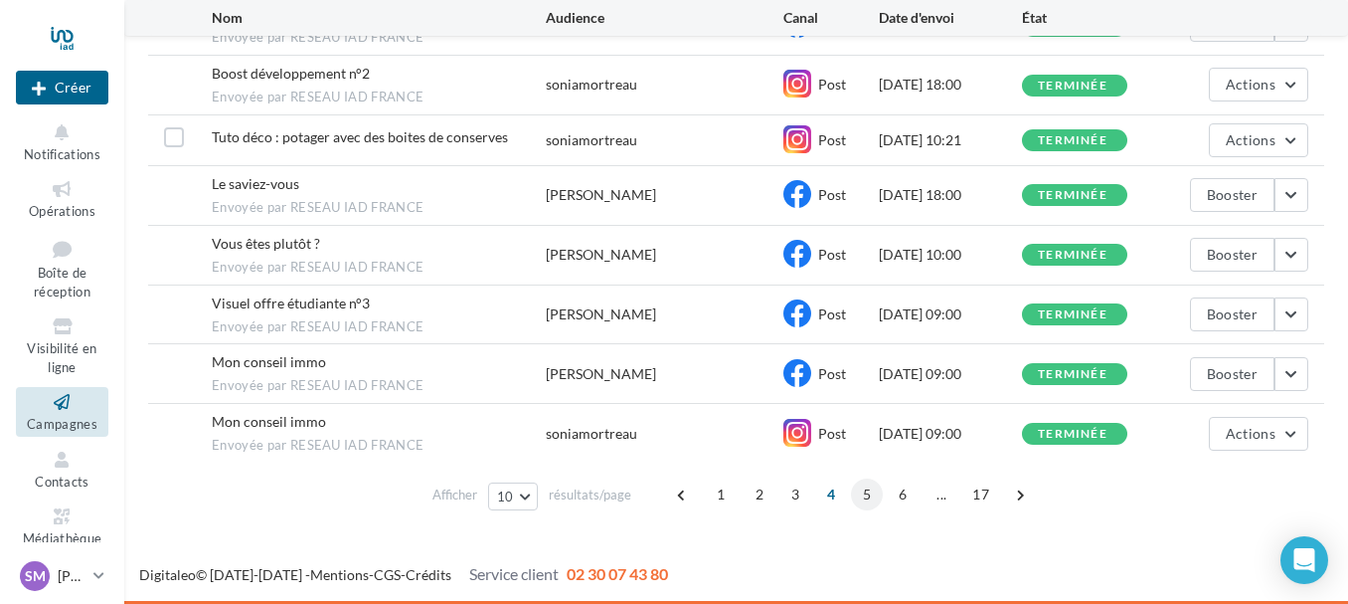
click at [863, 489] on span "5" at bounding box center [867, 494] width 32 height 32
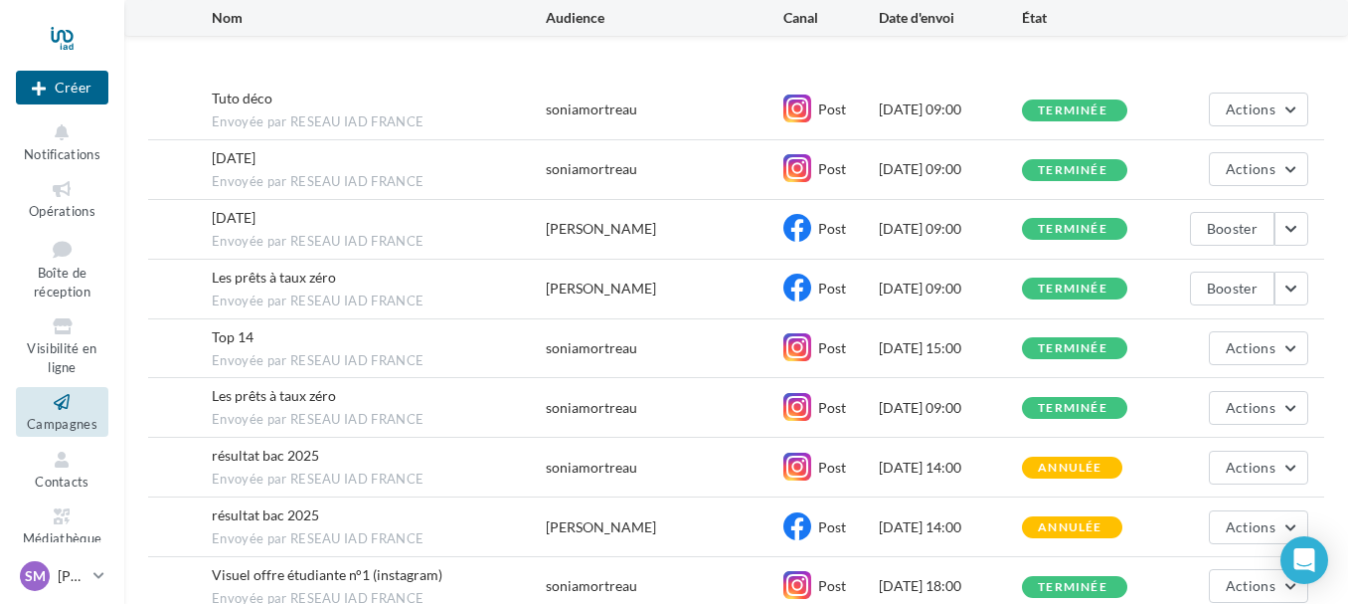
scroll to position [393, 0]
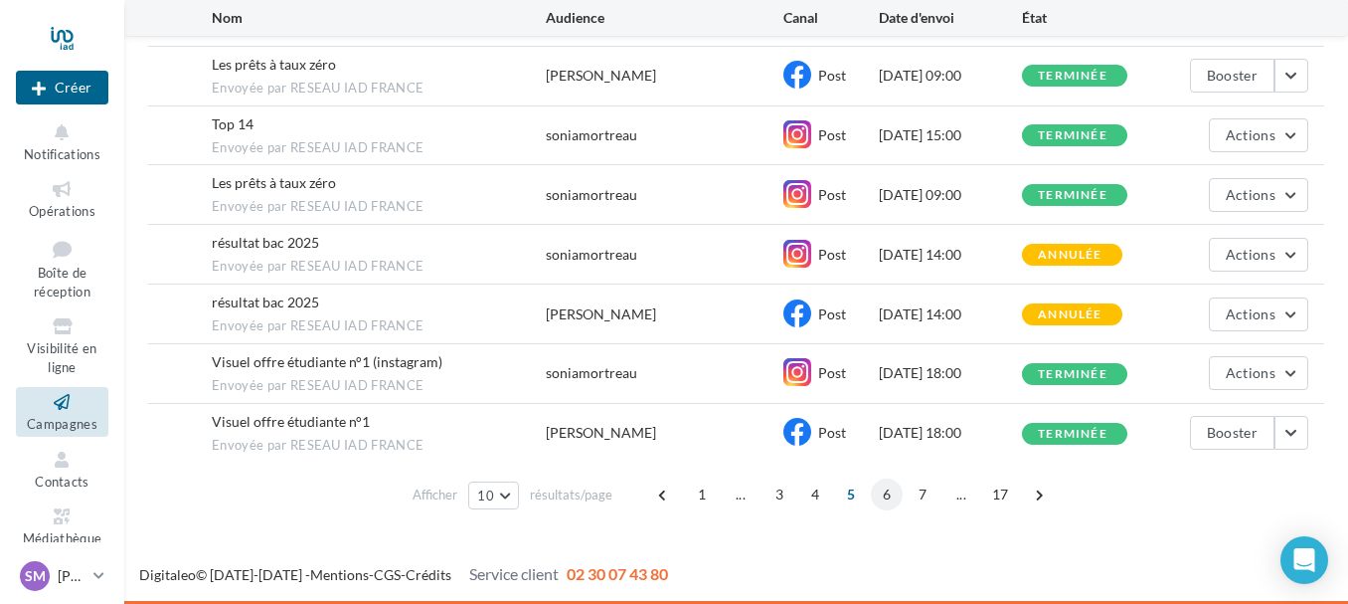
click at [889, 490] on span "6" at bounding box center [887, 494] width 32 height 32
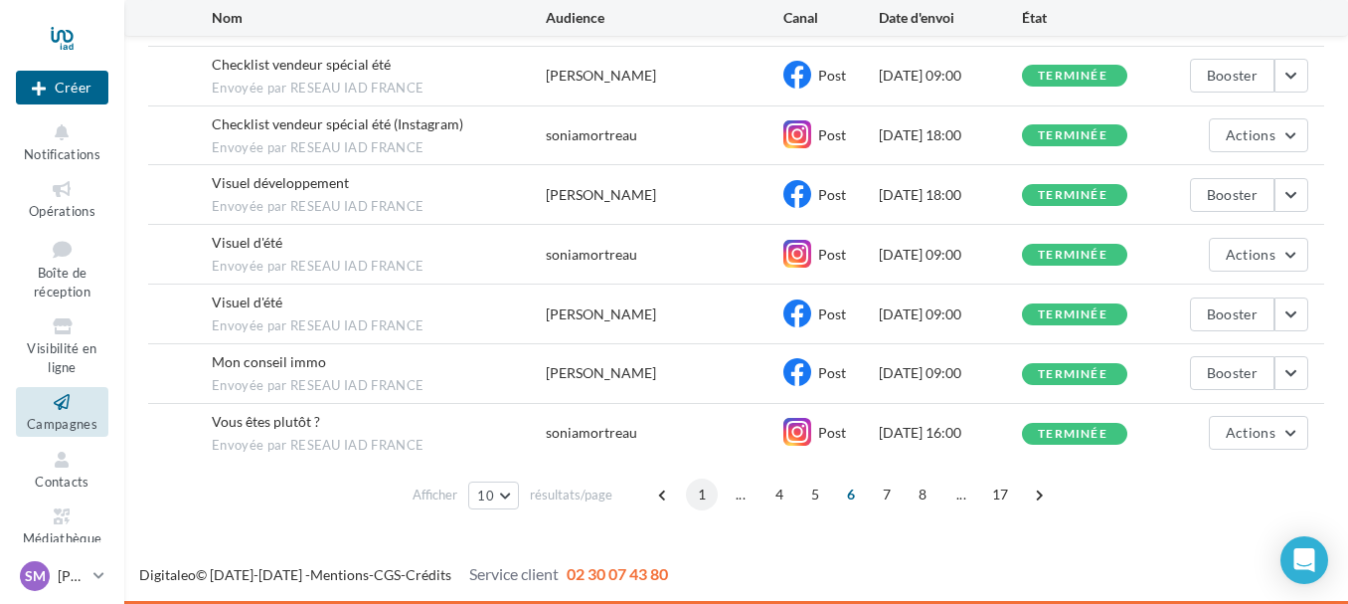
click at [699, 496] on span "1" at bounding box center [702, 494] width 32 height 32
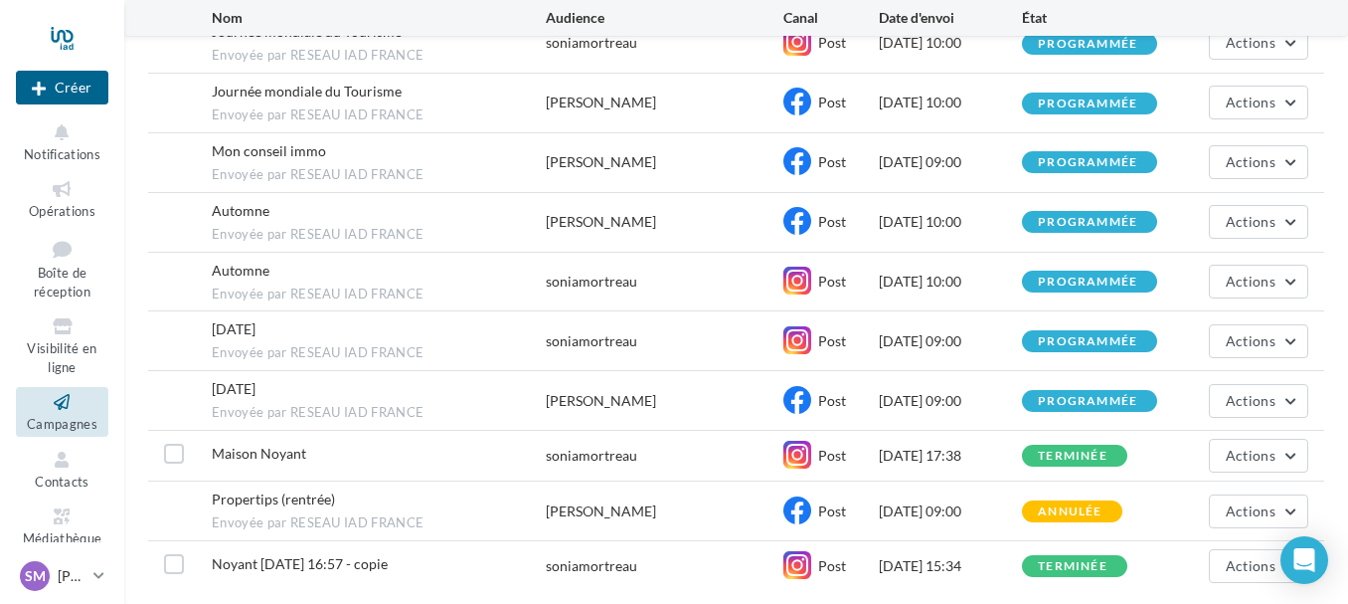
scroll to position [375, 0]
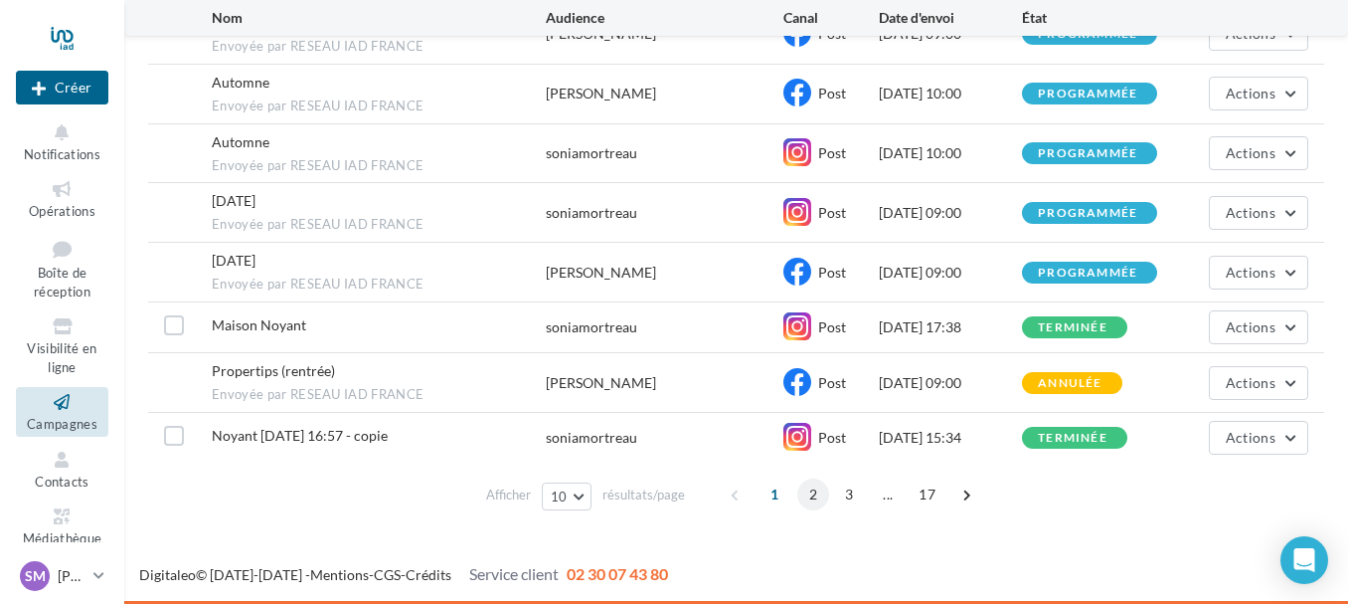
click at [807, 492] on span "2" at bounding box center [814, 494] width 32 height 32
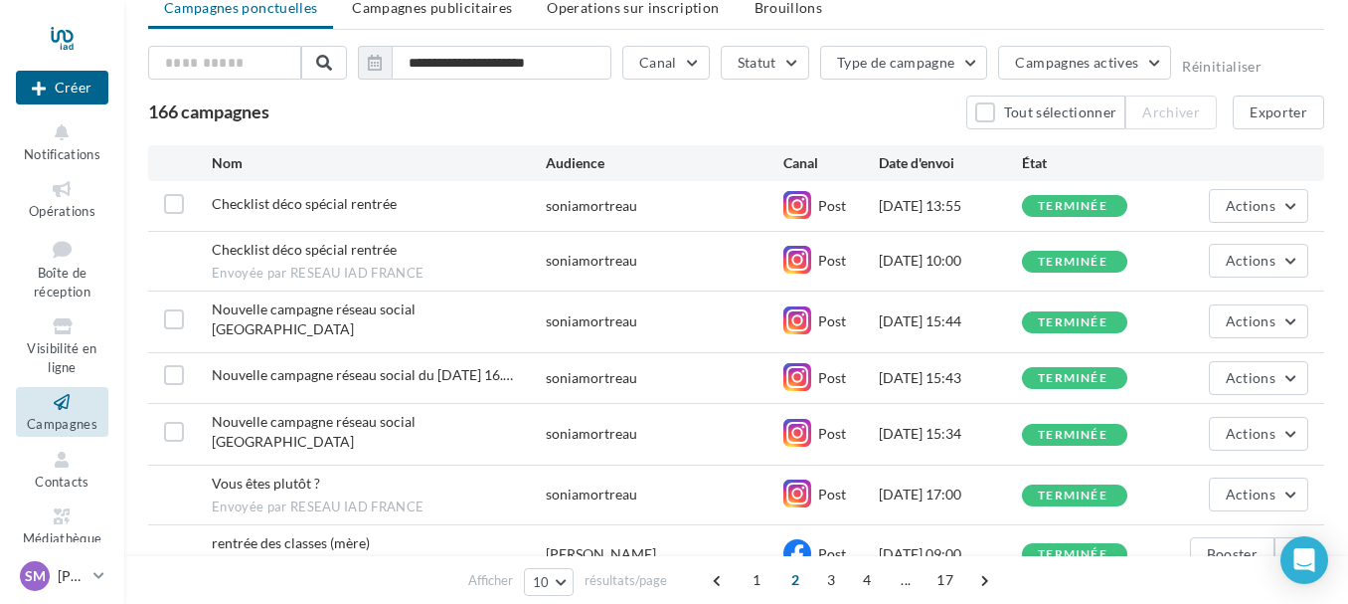
scroll to position [0, 0]
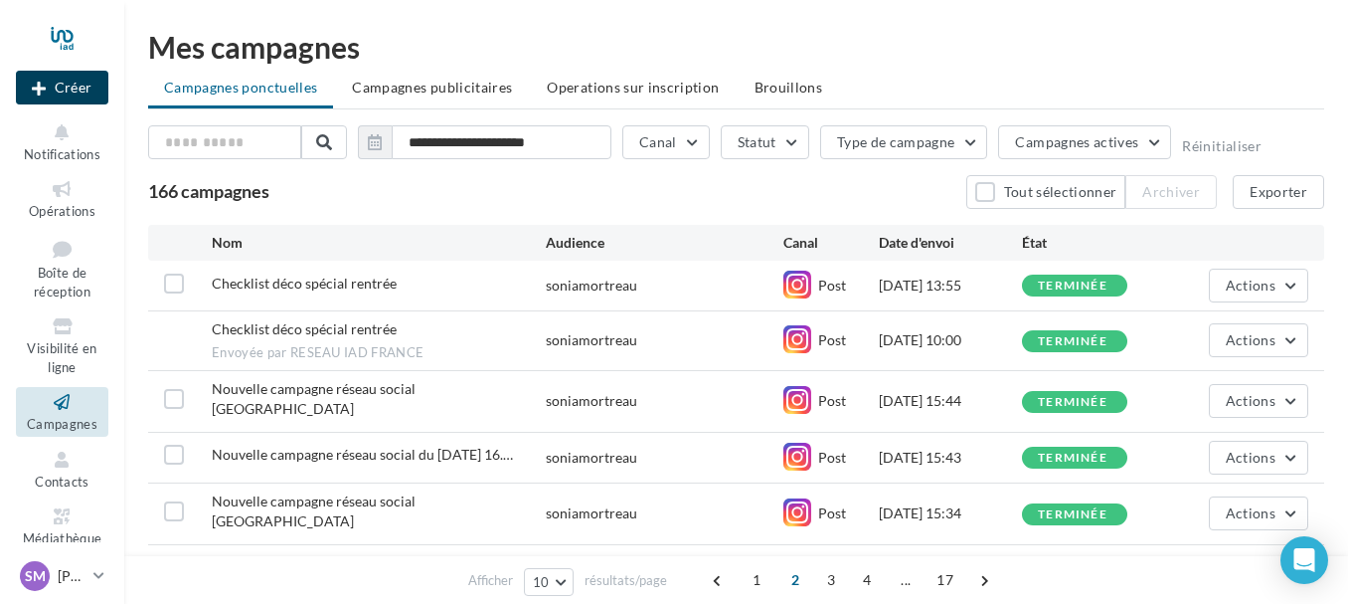
click at [57, 85] on button "Créer" at bounding box center [62, 88] width 92 height 34
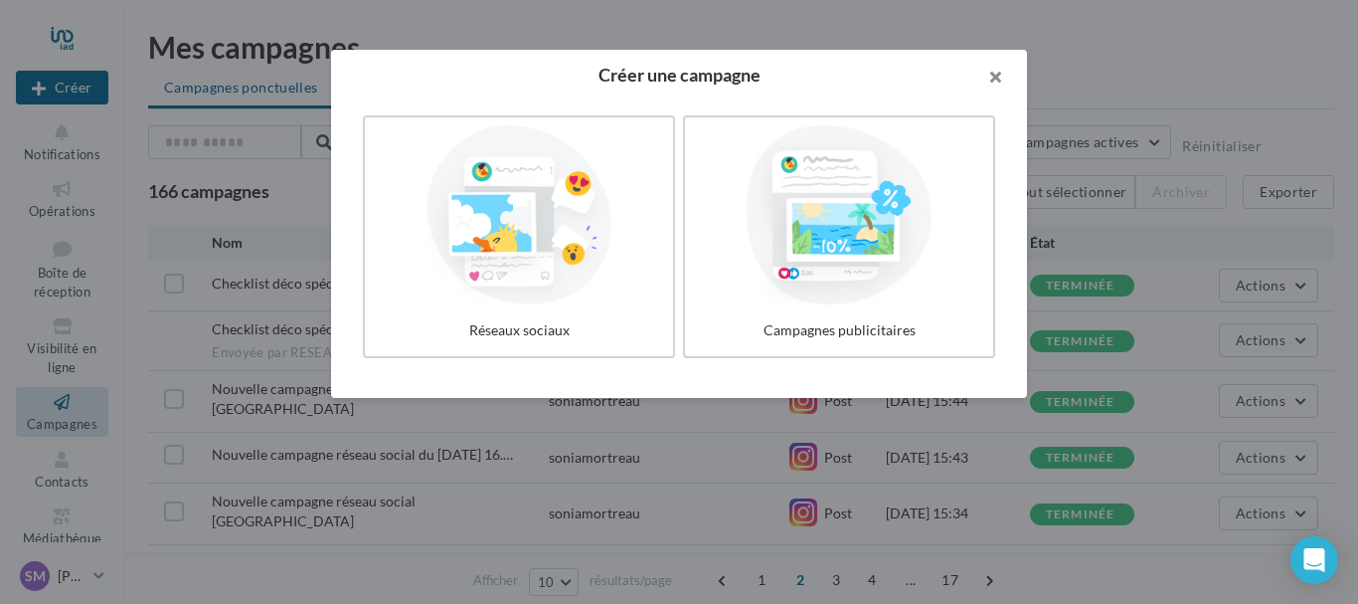
click at [995, 70] on button "button" at bounding box center [988, 80] width 80 height 60
